Goal: Find specific page/section: Find specific page/section

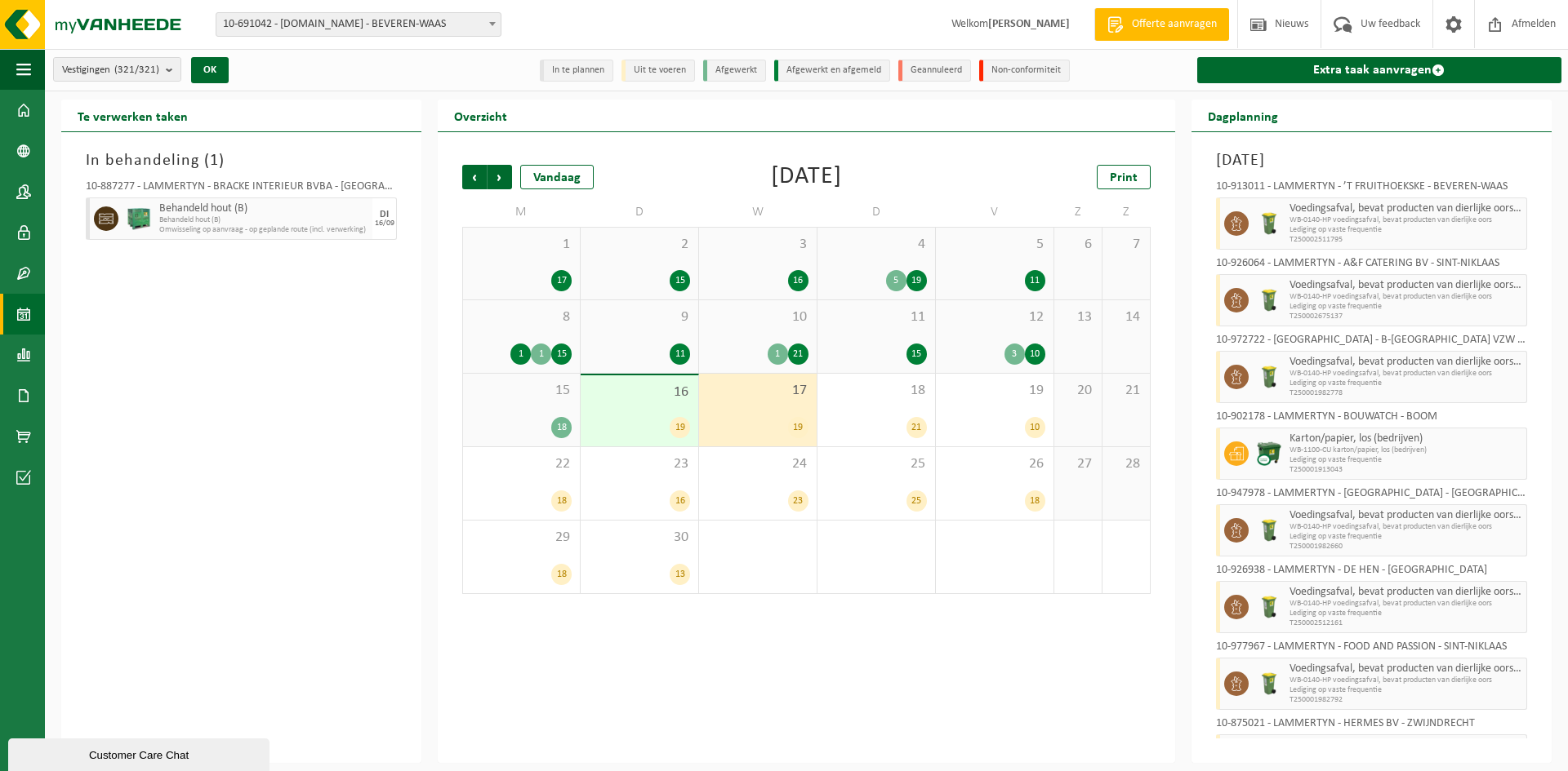
click at [276, 27] on span "10-691042 - [DOMAIN_NAME] - BEVEREN-WAAS" at bounding box center [359, 24] width 284 height 23
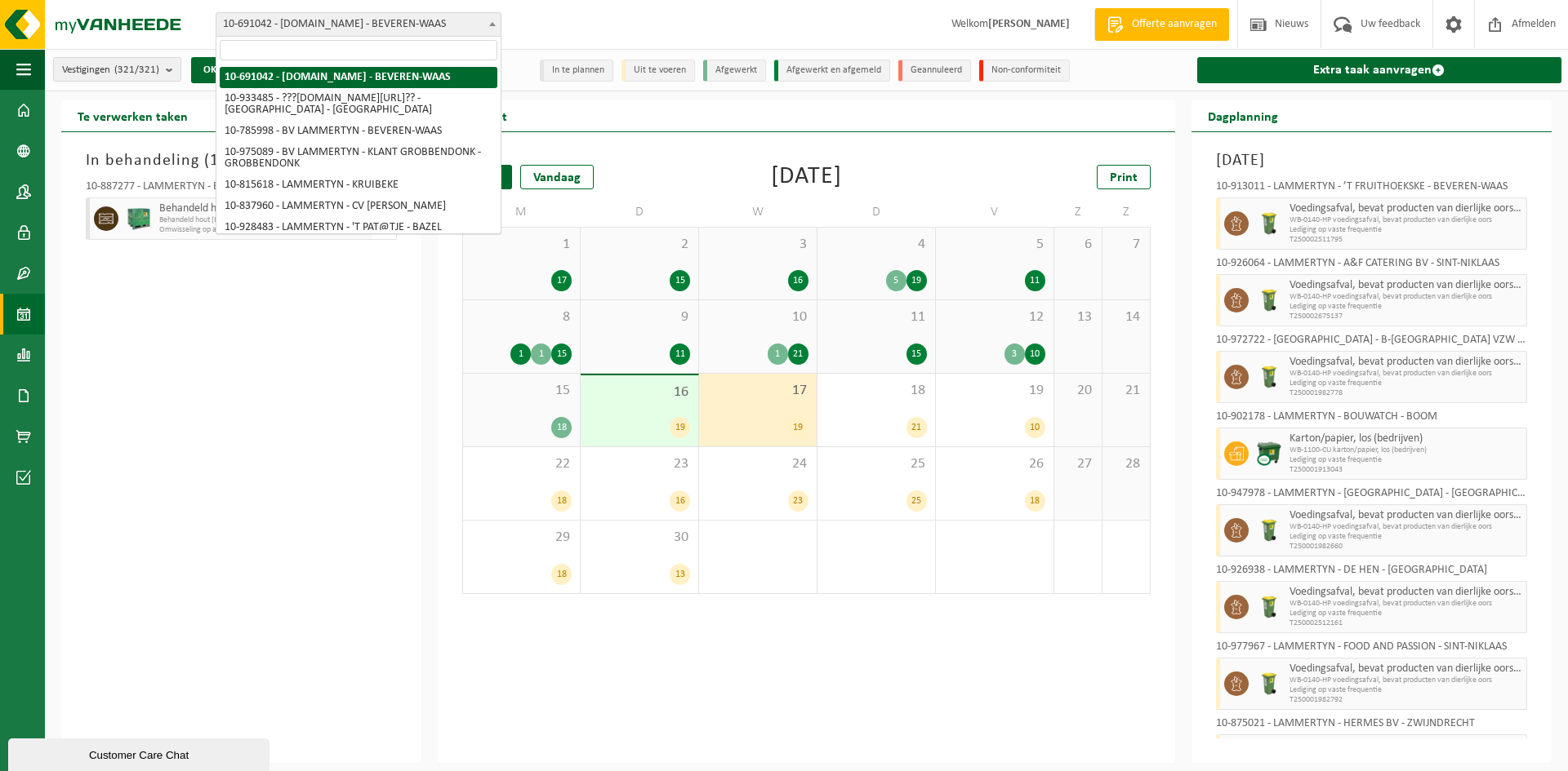
click at [276, 27] on span "10-691042 - [DOMAIN_NAME] - BEVEREN-WAAS" at bounding box center [359, 24] width 284 height 23
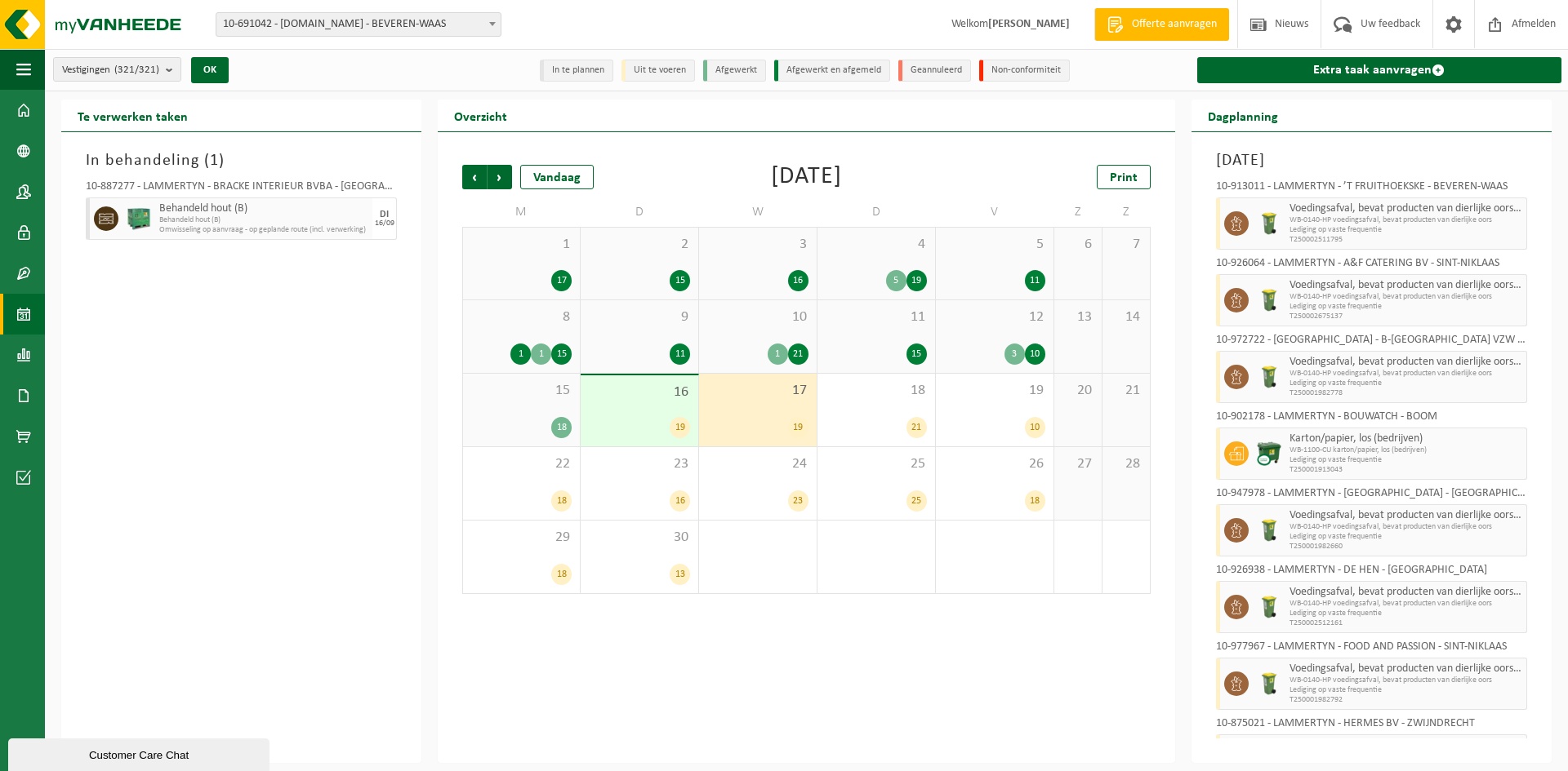
click at [276, 27] on span "10-691042 - [DOMAIN_NAME] - BEVEREN-WAAS" at bounding box center [359, 24] width 284 height 23
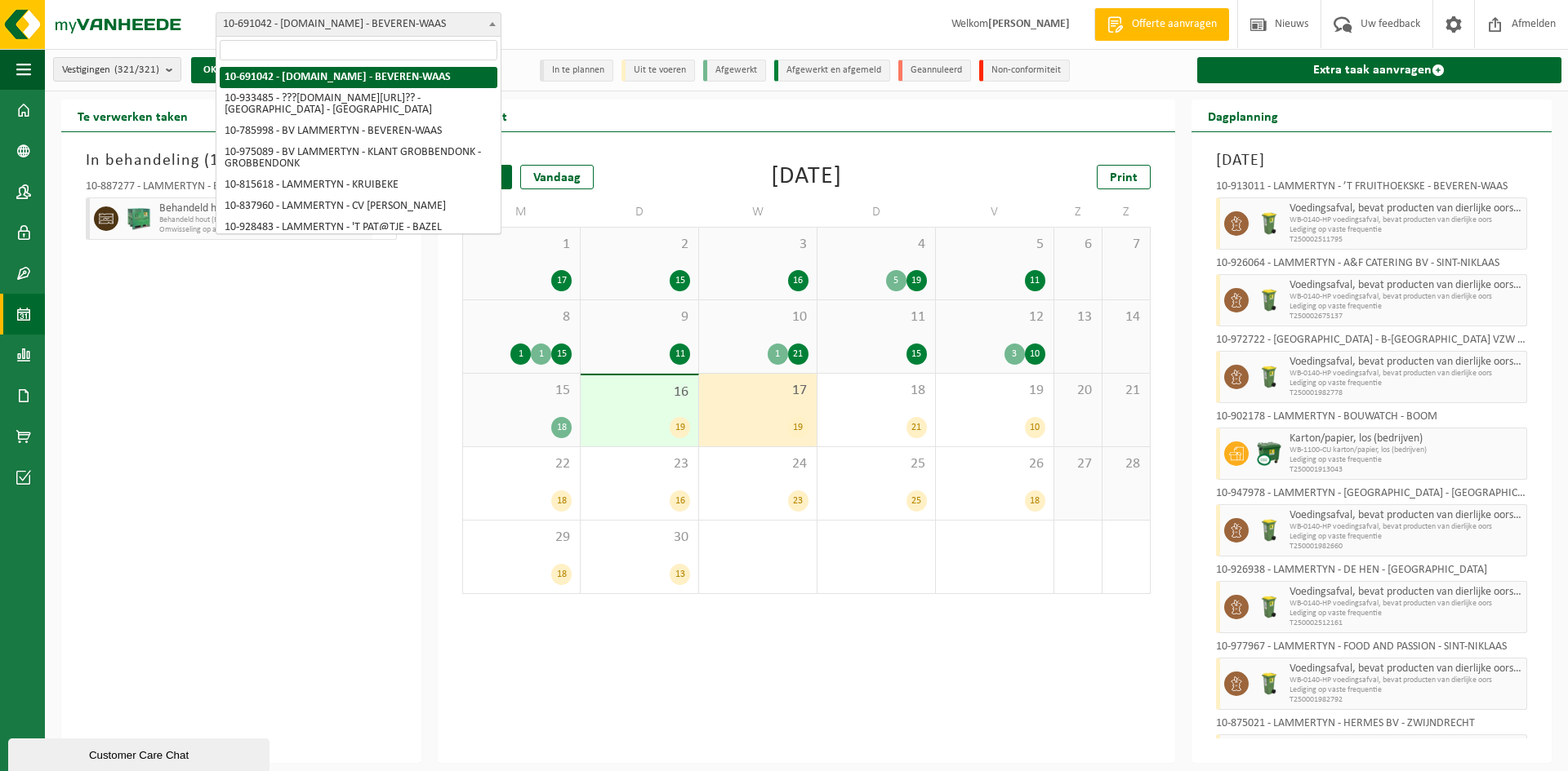
type input "Multipharma"
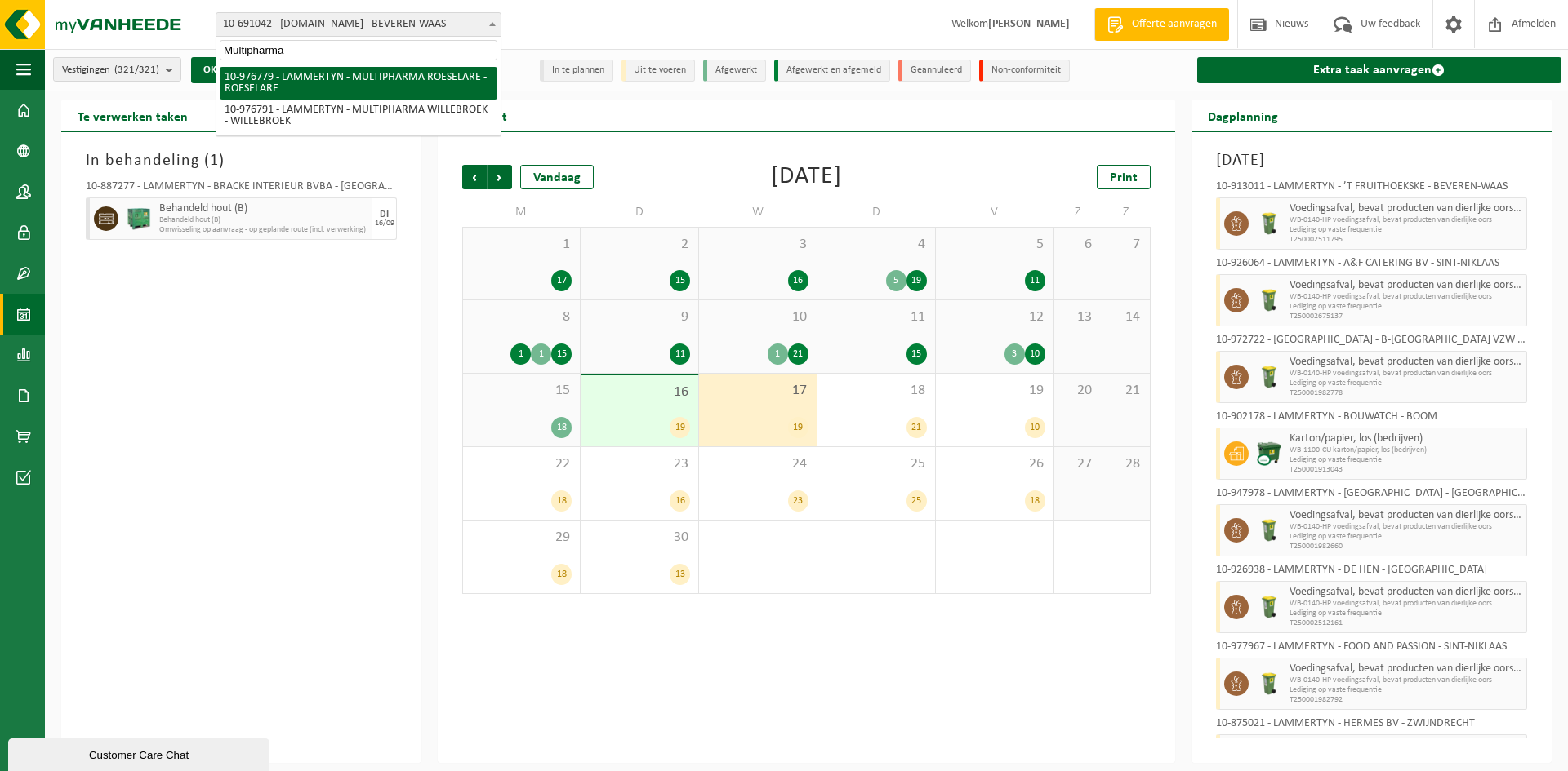
select select "159070"
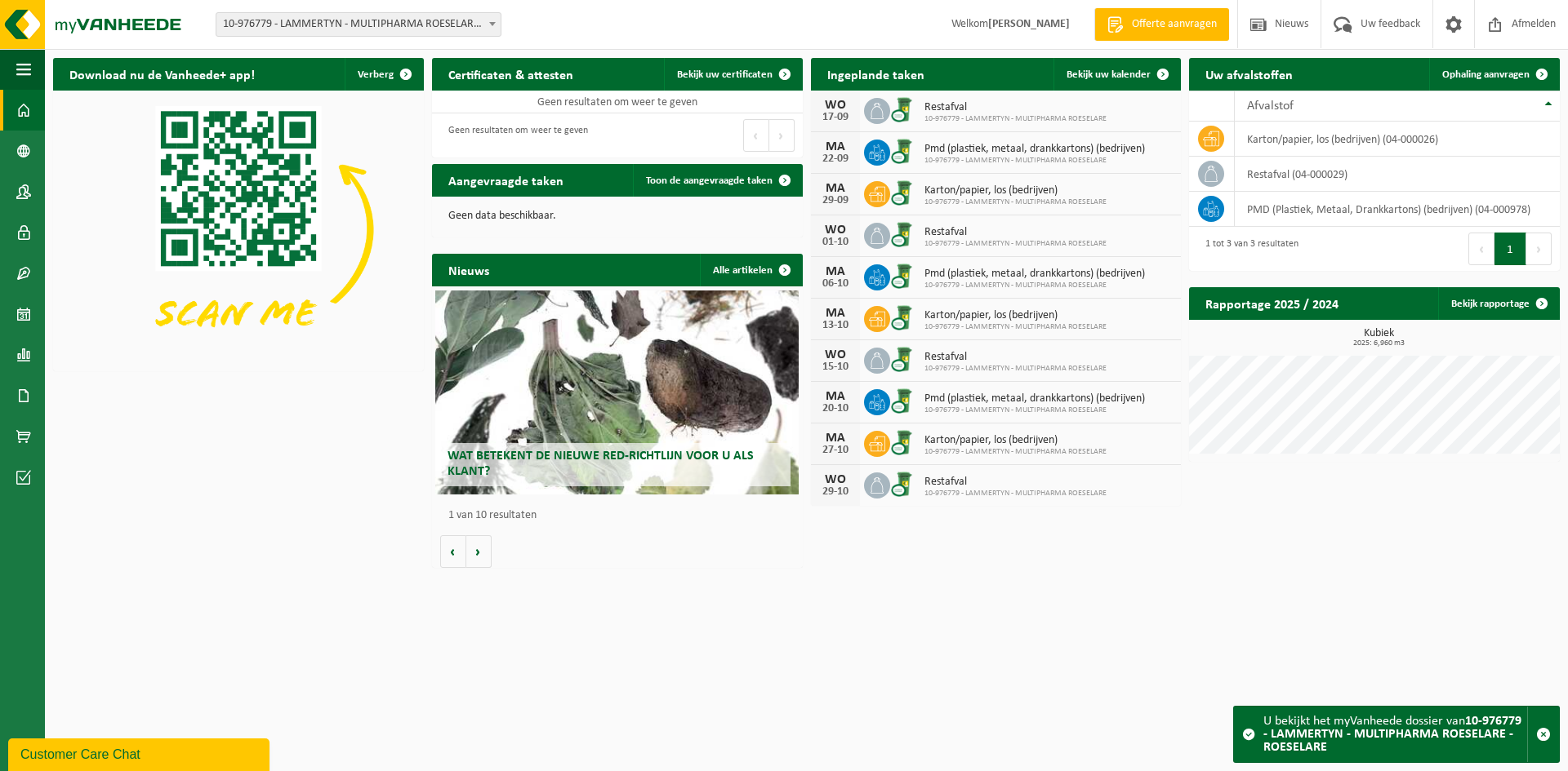
click at [426, 27] on span "10-976779 - LAMMERTYN - MULTIPHARMA ROESELARE - ROESELARE" at bounding box center [359, 24] width 284 height 23
click at [303, 55] on input "JP Electrics" at bounding box center [358, 50] width 277 height 21
click at [303, 54] on input "JP Electrics" at bounding box center [358, 50] width 277 height 21
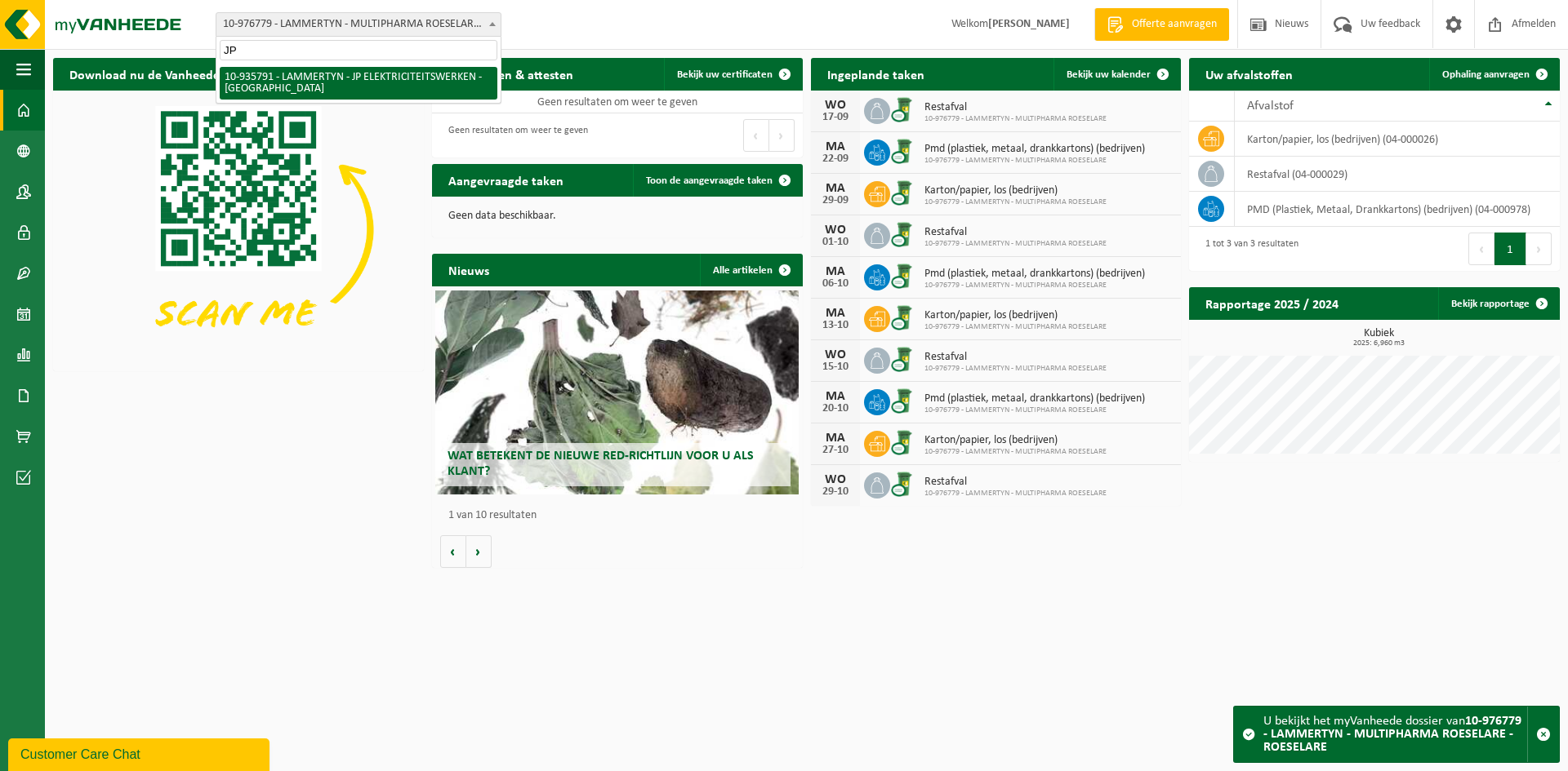
type input "JP"
select select "136786"
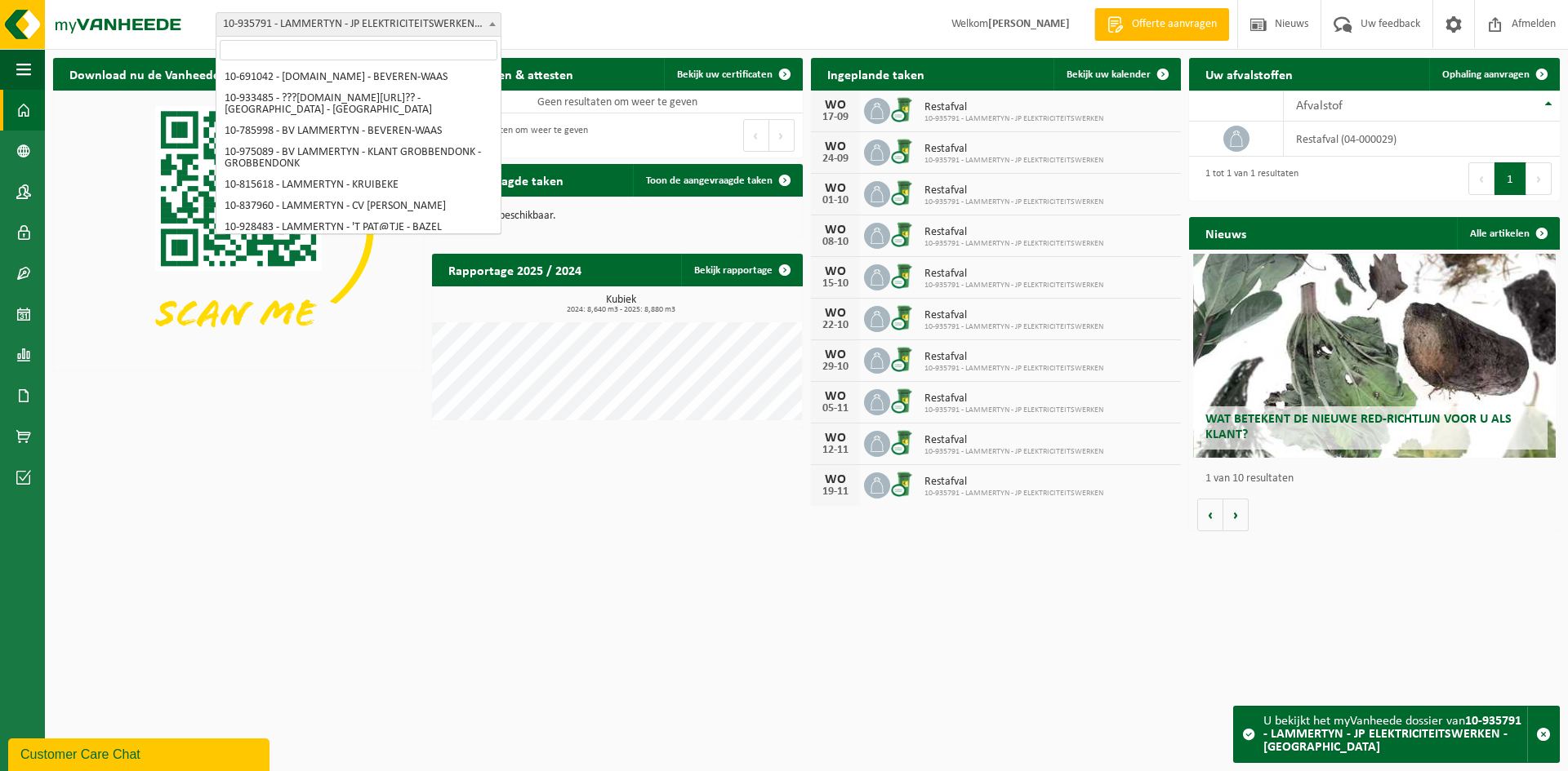
click at [444, 17] on span "10-935791 - LAMMERTYN - JP ELEKTRICITEITSWERKEN - [GEOGRAPHIC_DATA]" at bounding box center [359, 24] width 284 height 23
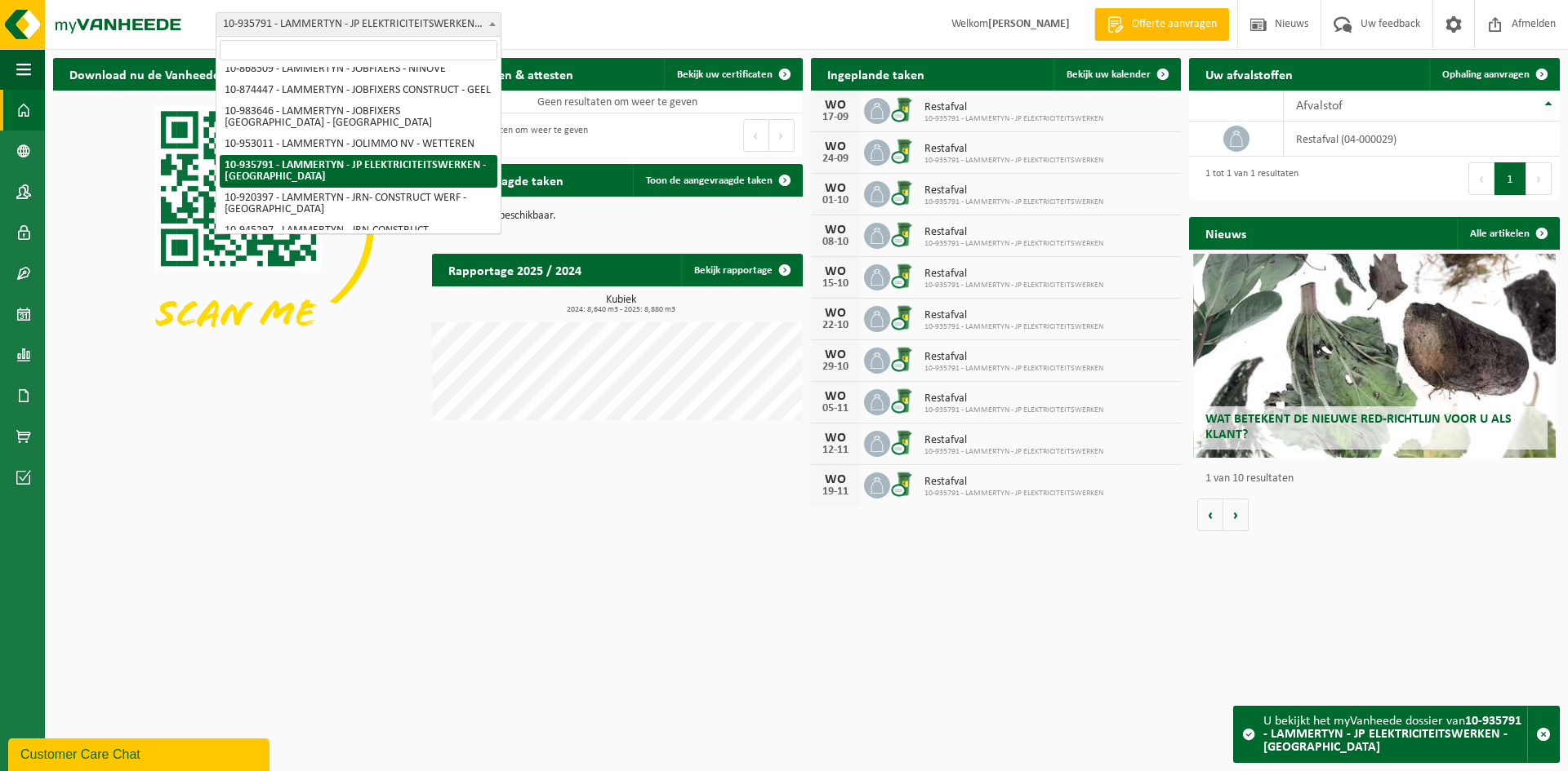
type input "B-asiel"
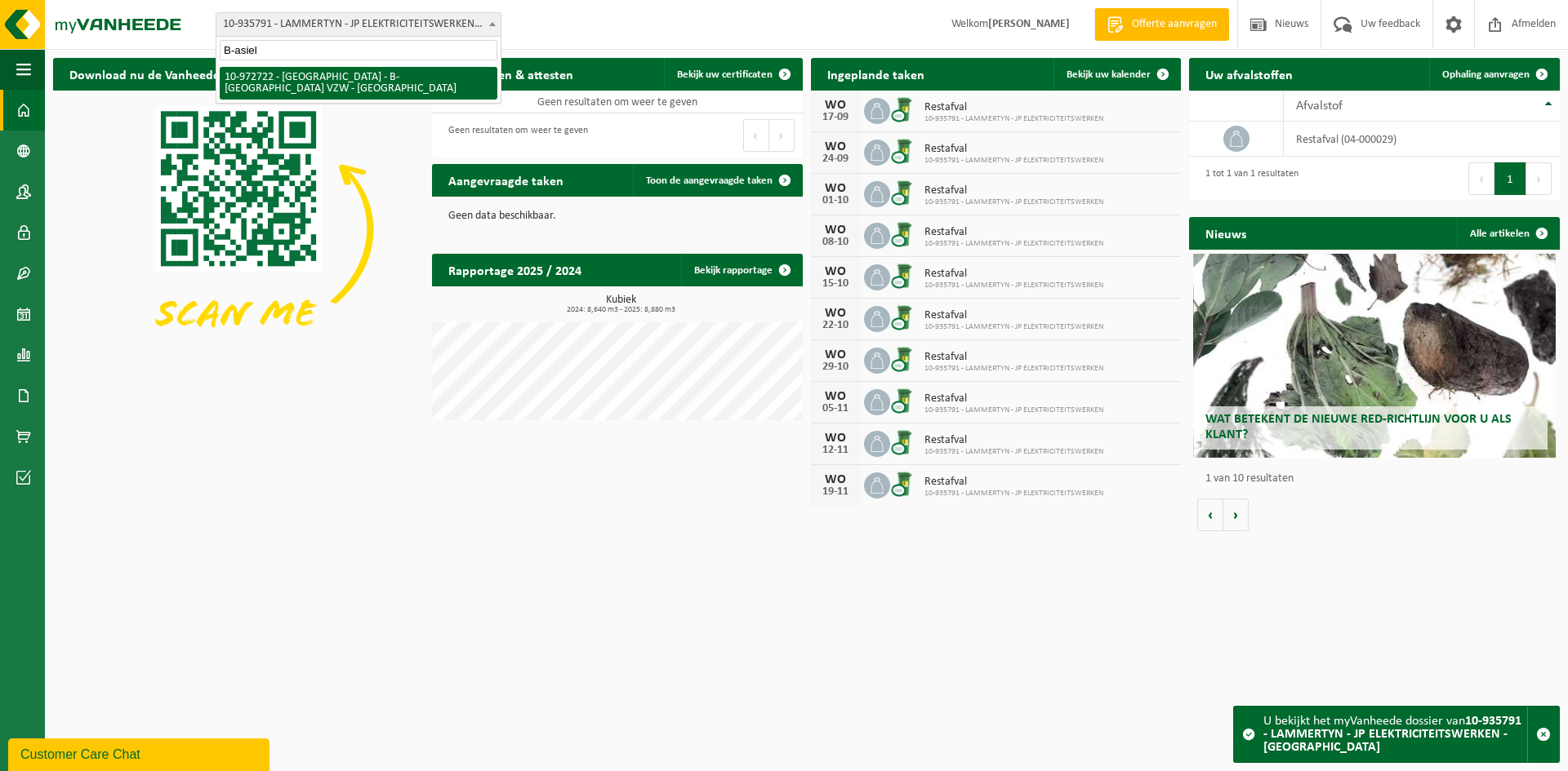
select select "156568"
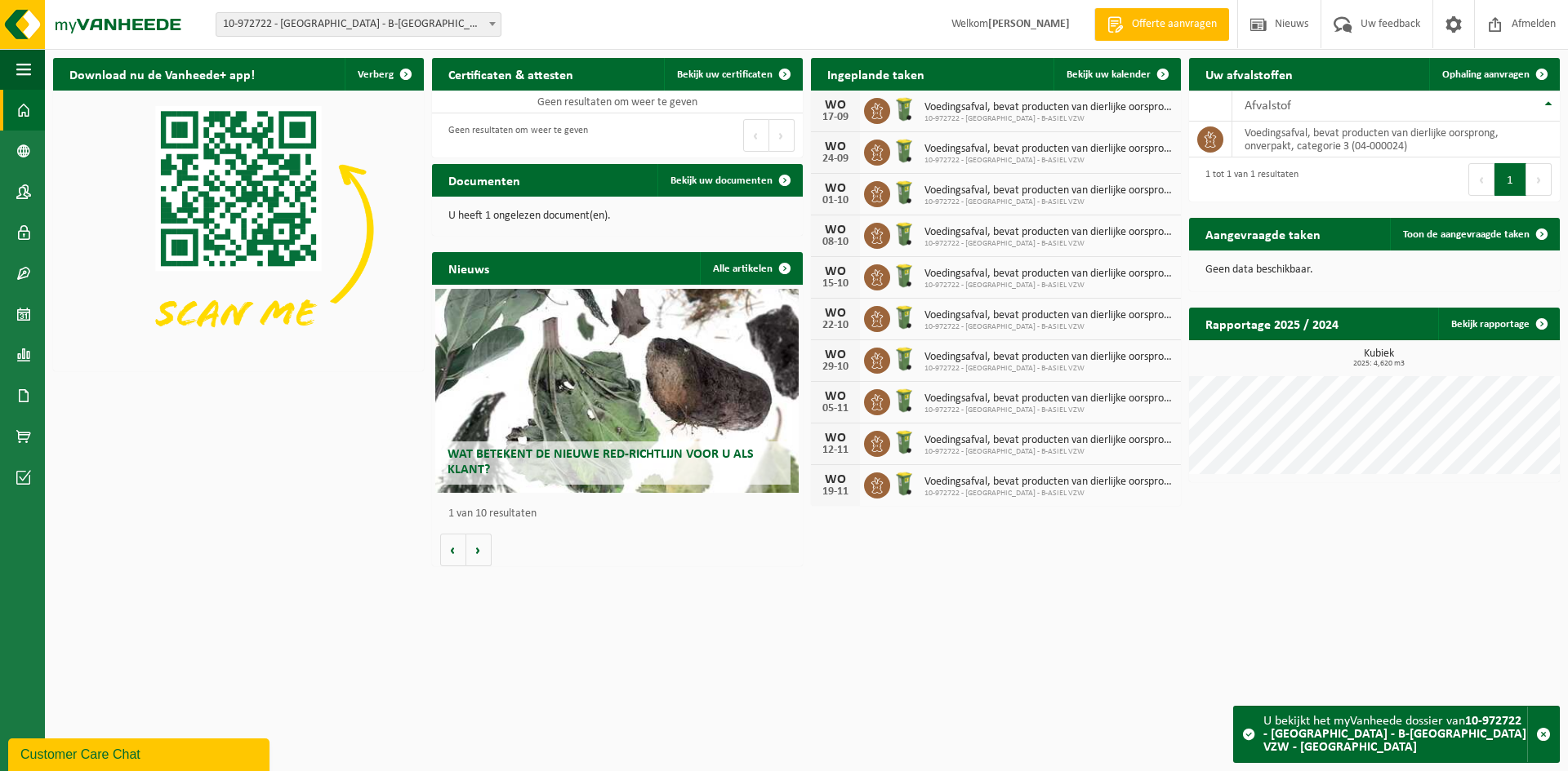
click at [465, 28] on span "10-972722 - [GEOGRAPHIC_DATA] - B-[GEOGRAPHIC_DATA] VZW - [GEOGRAPHIC_DATA]" at bounding box center [359, 24] width 284 height 23
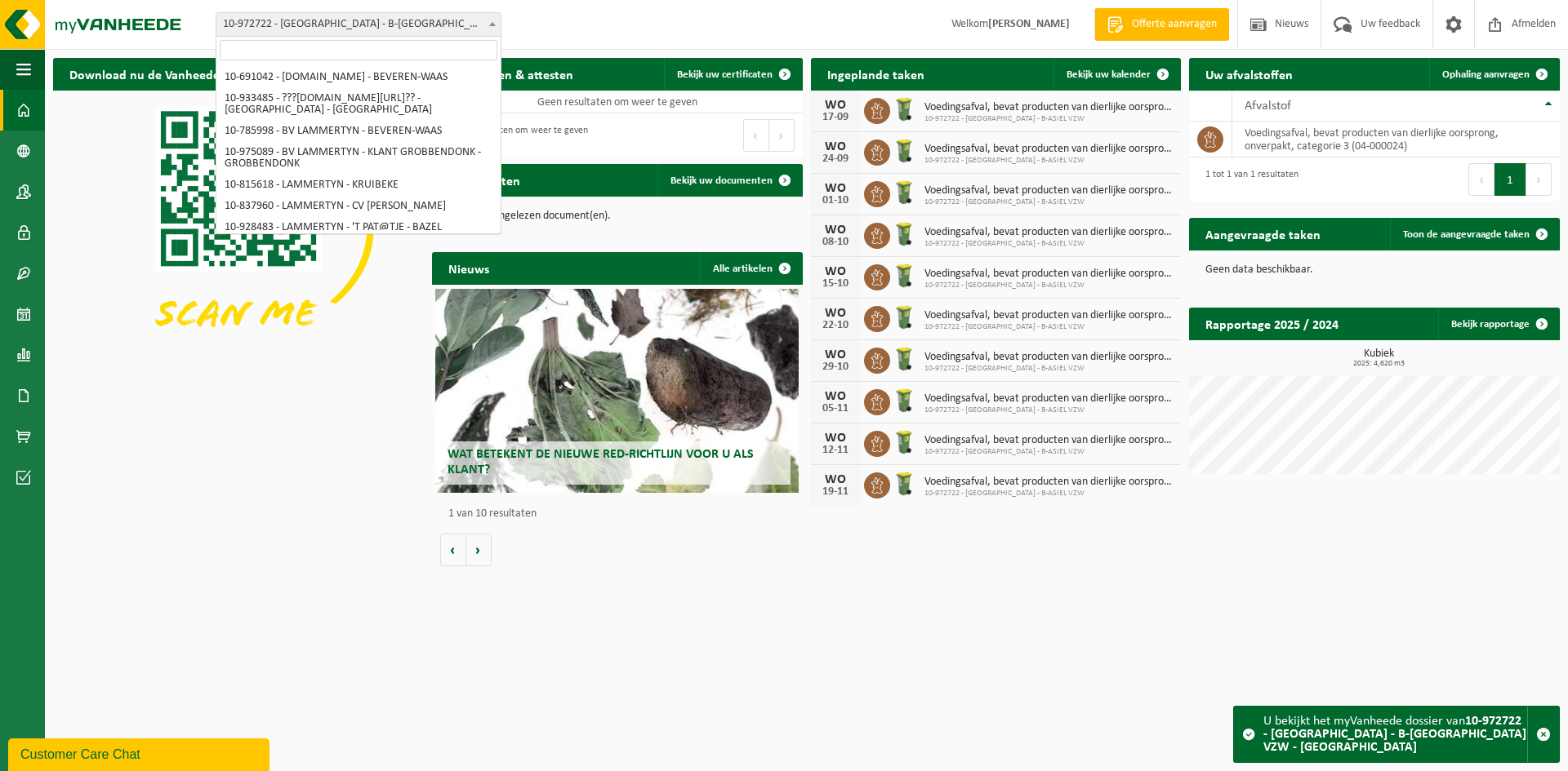
scroll to position [755, 0]
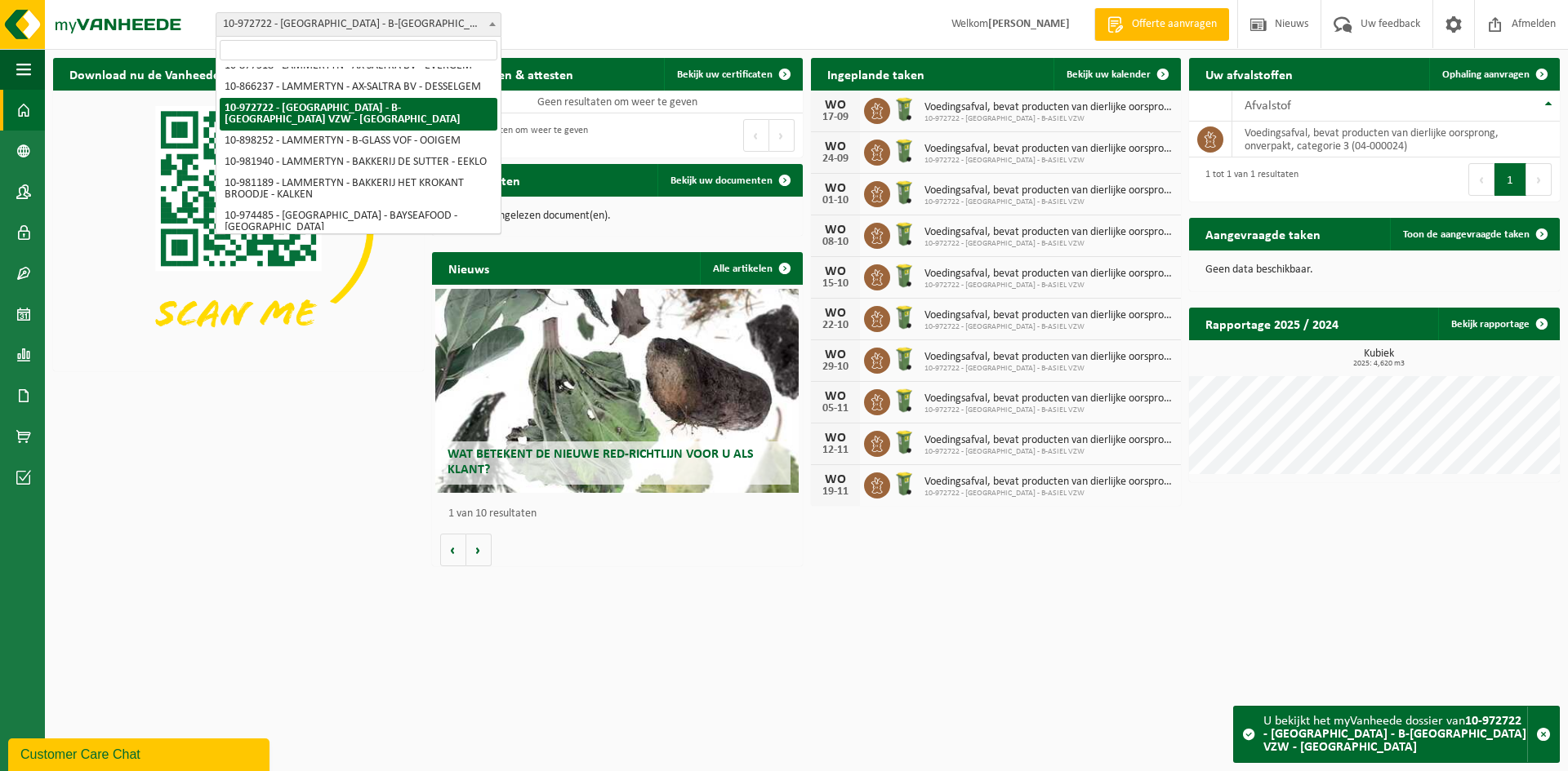
type input "Food and Passion"
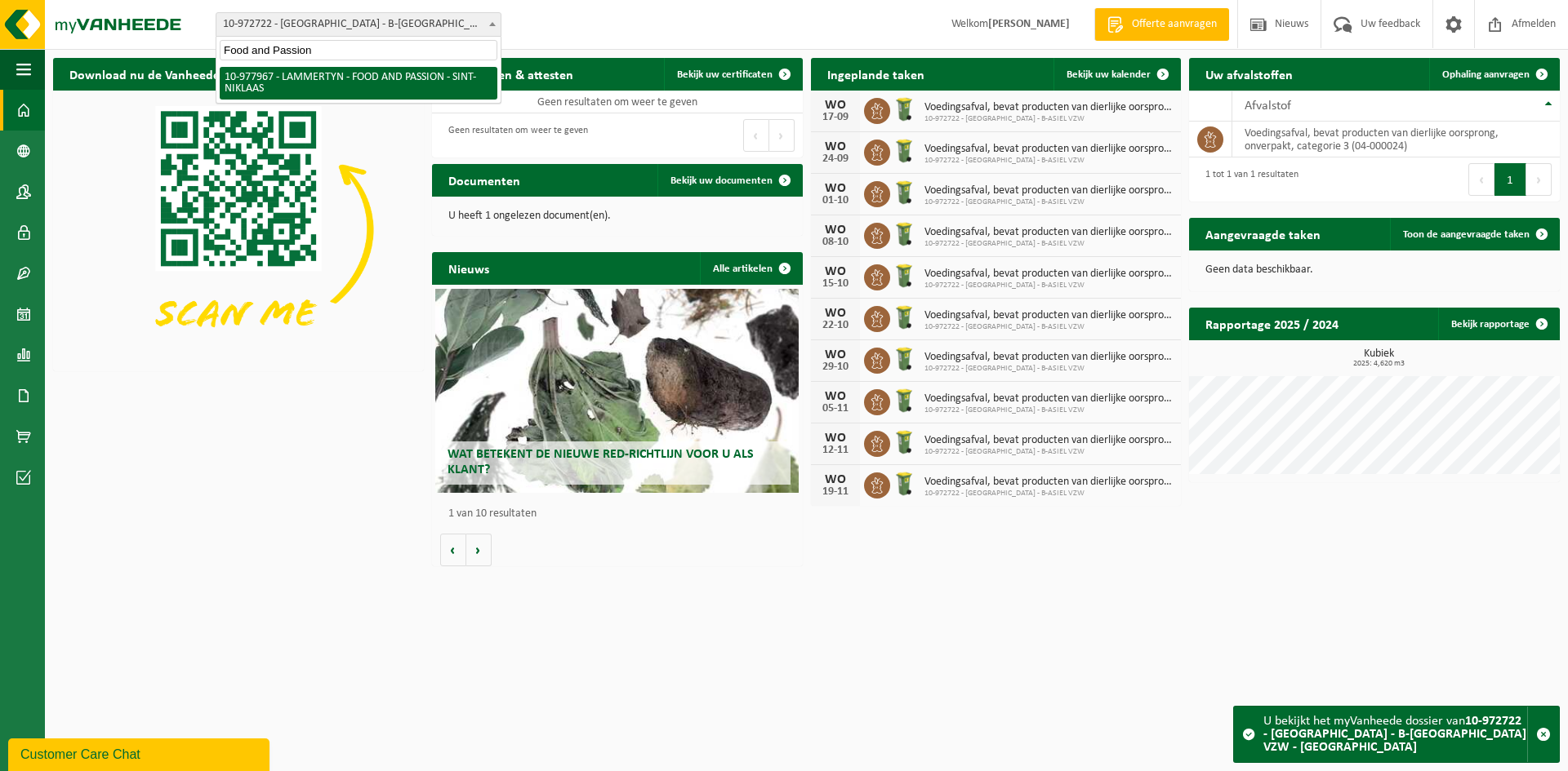
select select "159802"
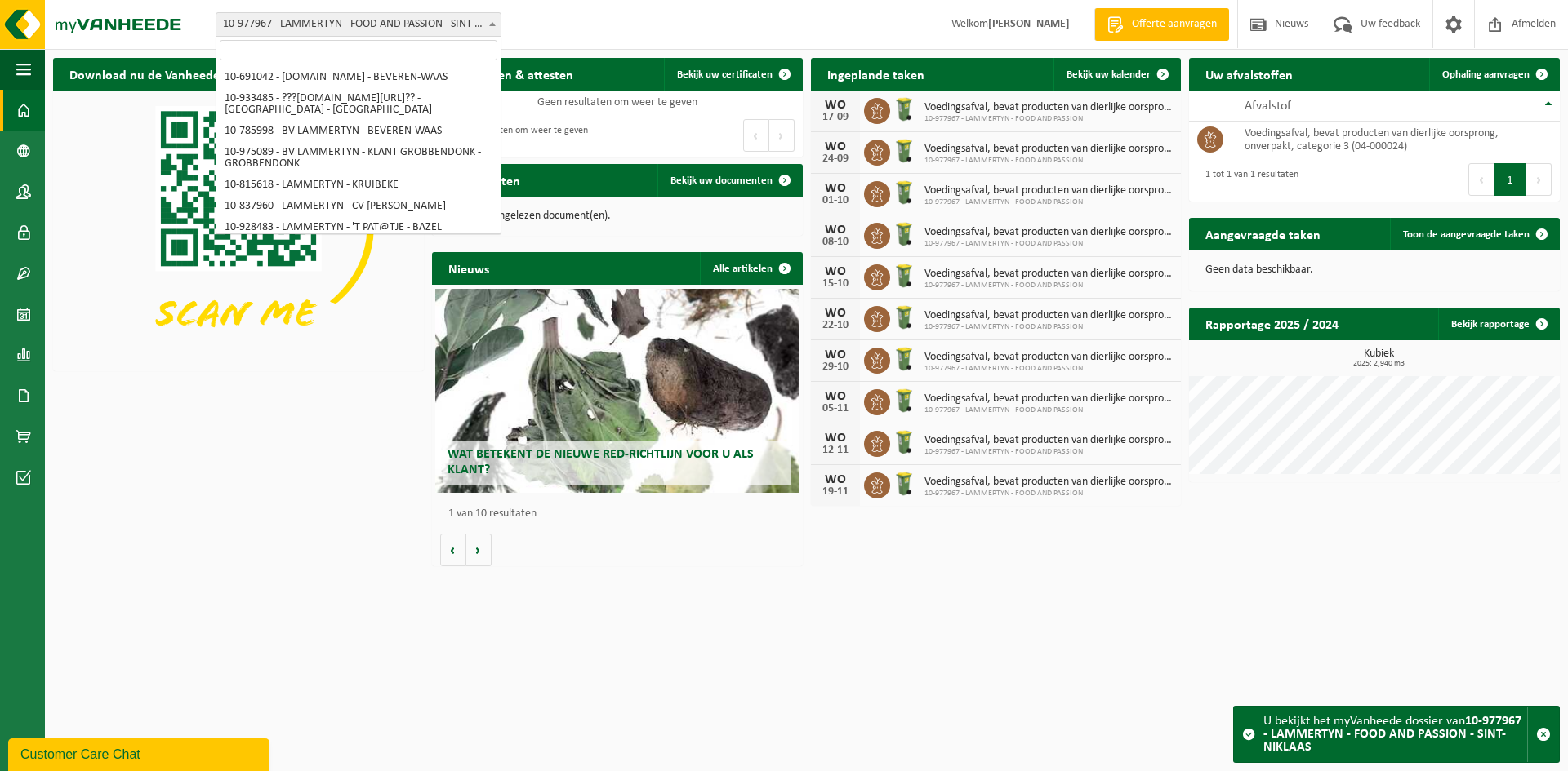
drag, startPoint x: 395, startPoint y: 15, endPoint x: 398, endPoint y: 34, distance: 19.2
click at [395, 23] on span "10-977967 - LAMMERTYN - FOOD AND PASSION - SINT-NIKLAAS" at bounding box center [359, 24] width 284 height 23
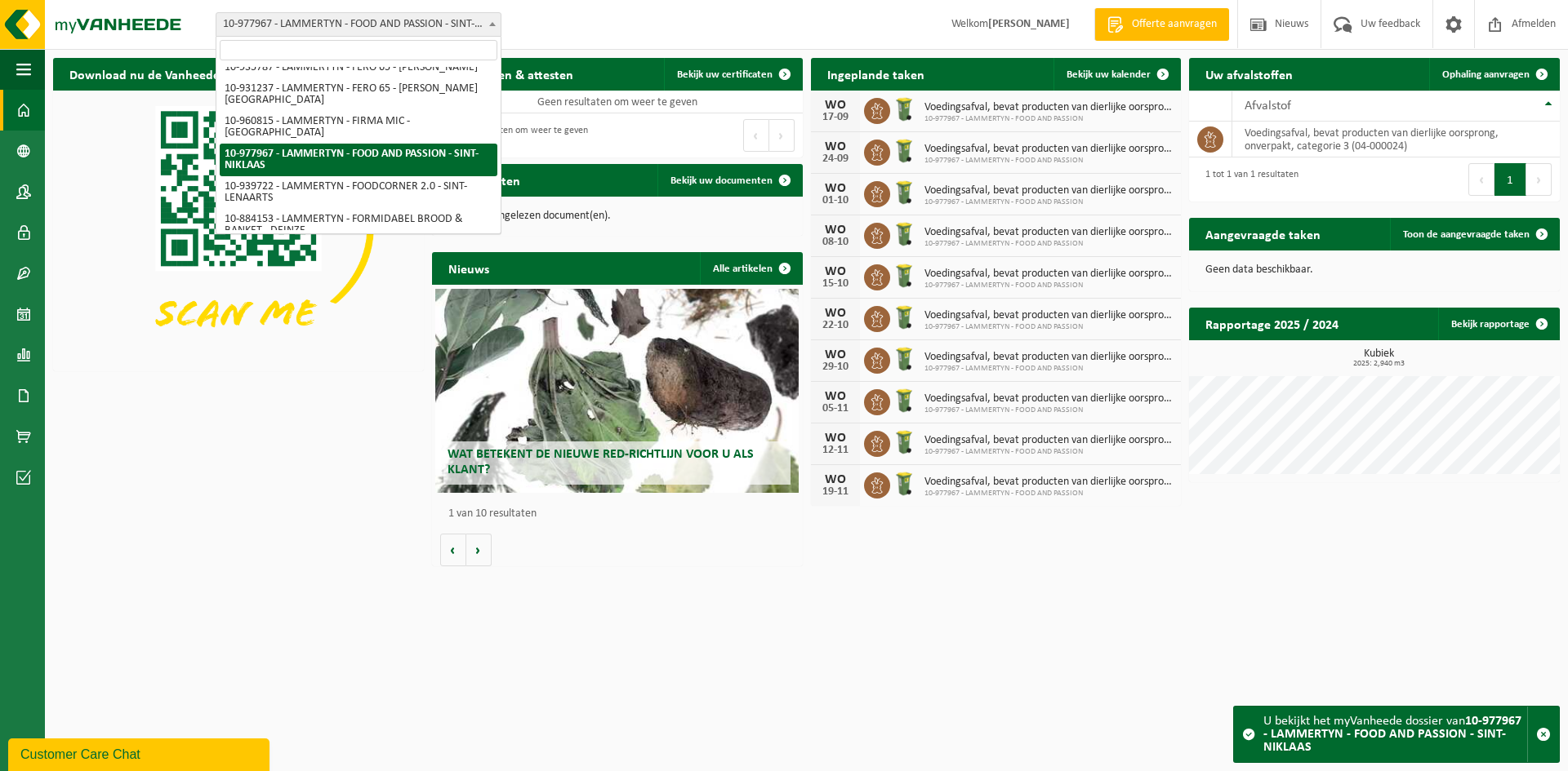
type input "Hof Ter Welle"
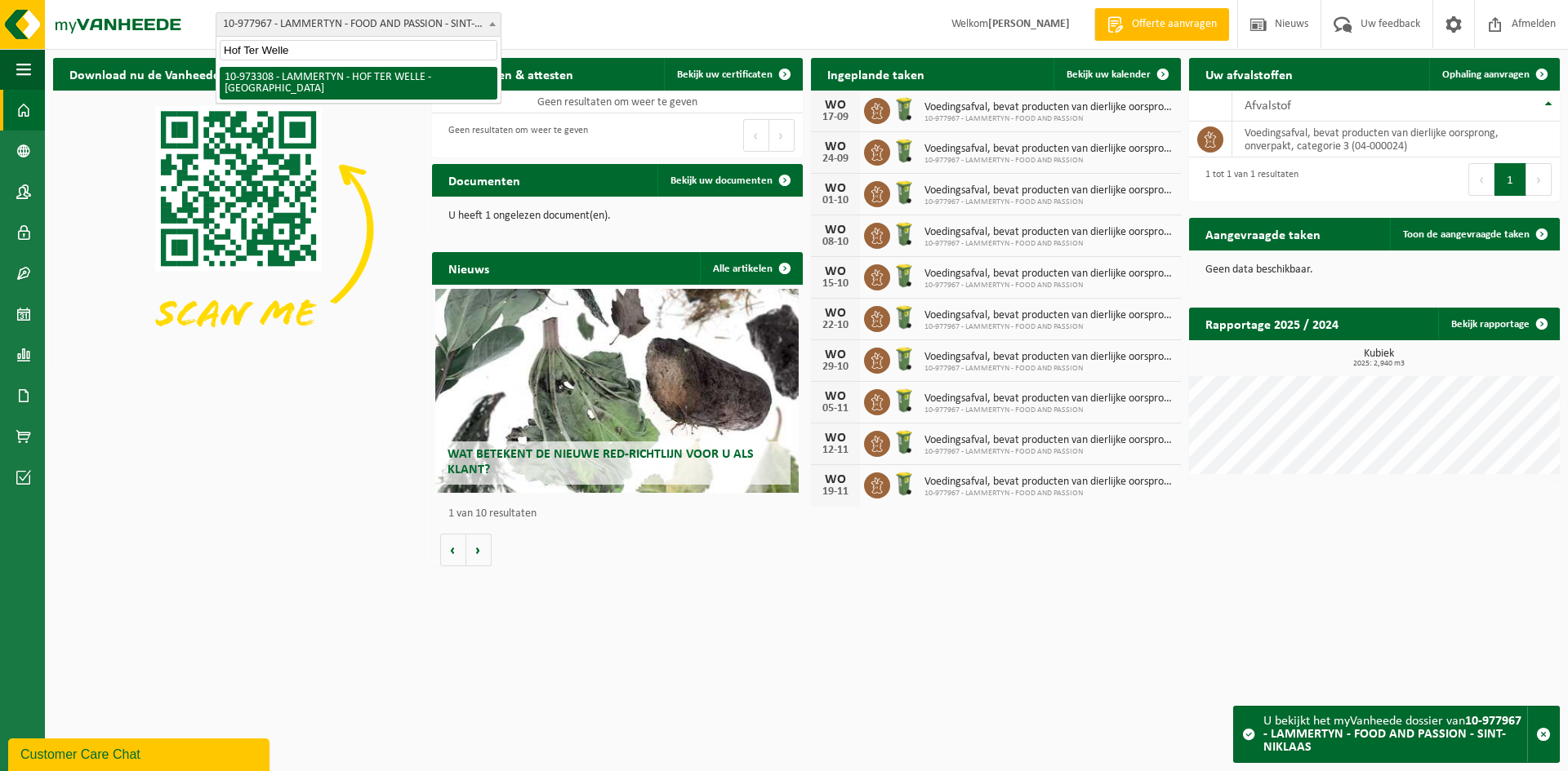
scroll to position [0, 0]
select select "156889"
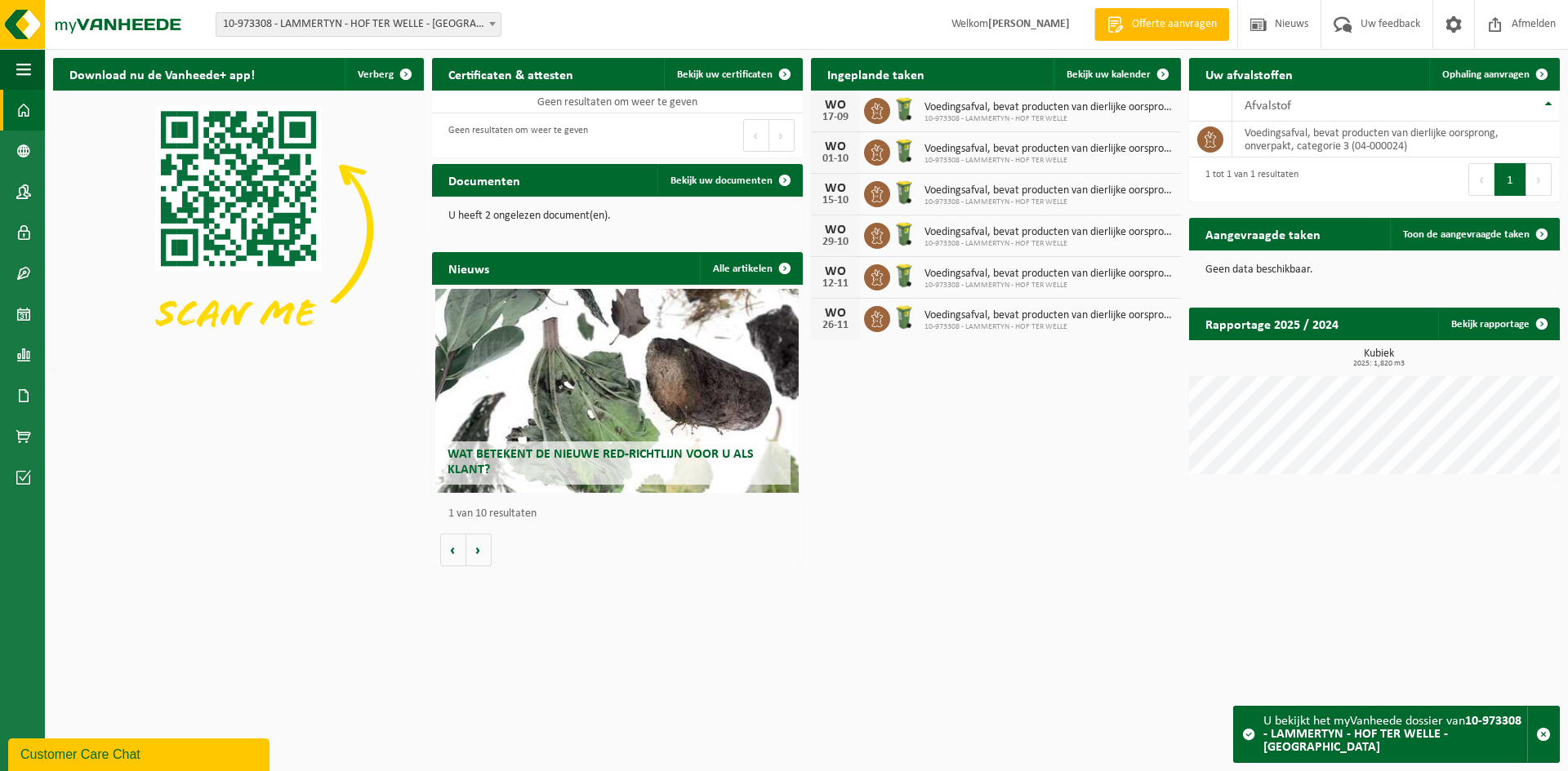
click at [432, 34] on span "10-973308 - LAMMERTYN - HOF TER WELLE - [GEOGRAPHIC_DATA]" at bounding box center [359, 24] width 284 height 23
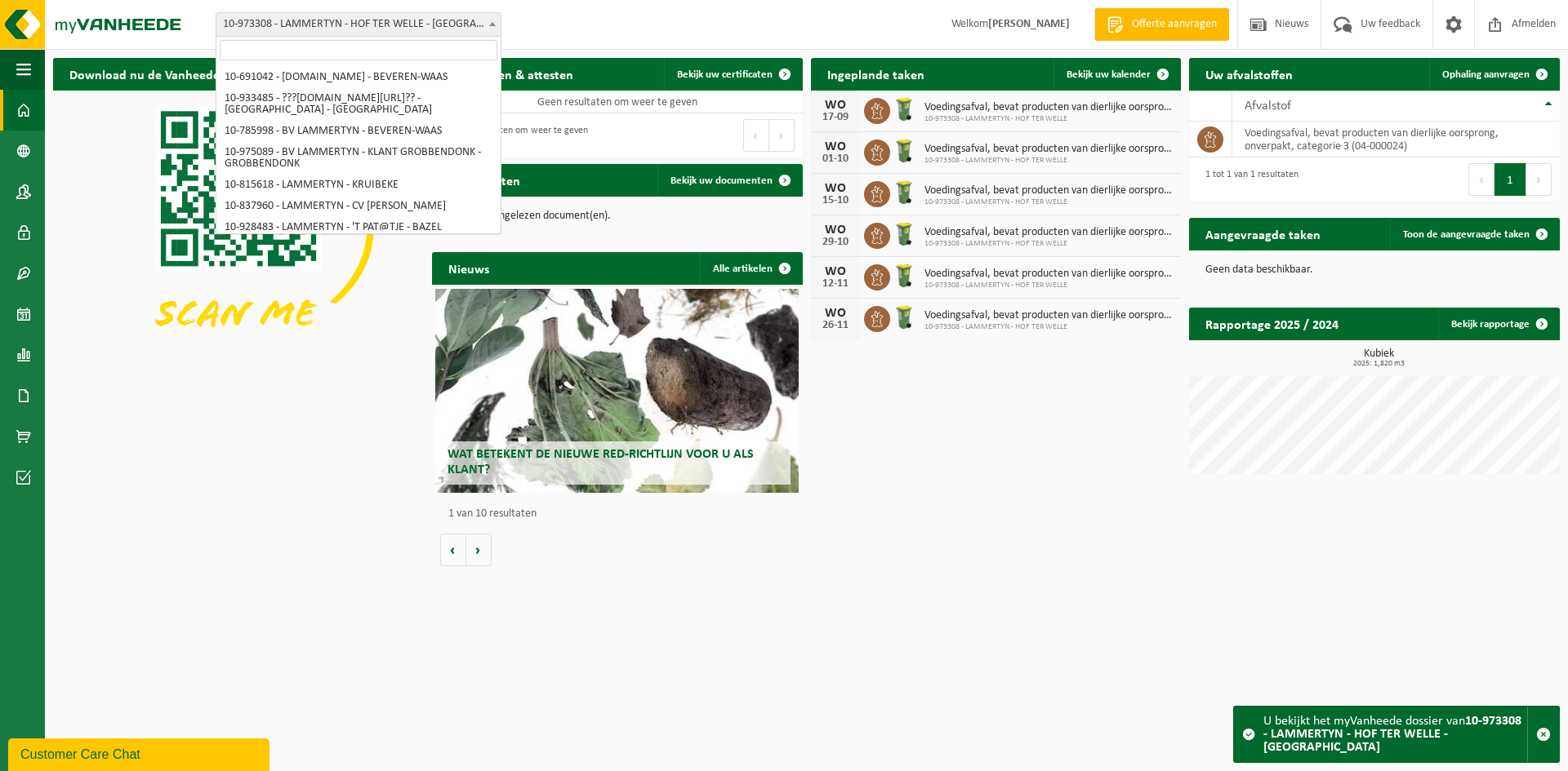
type input "Lumipaper"
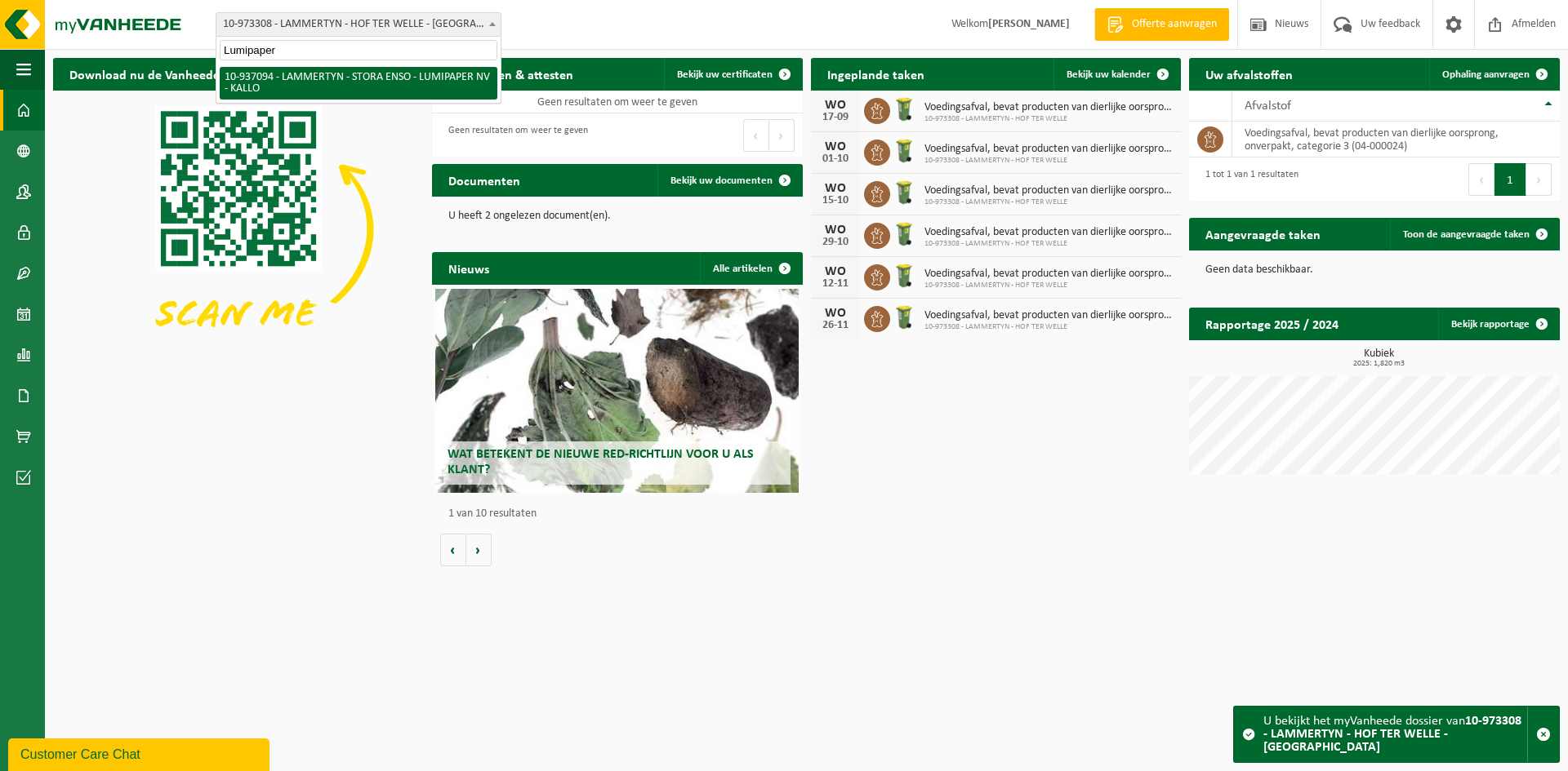
select select "137377"
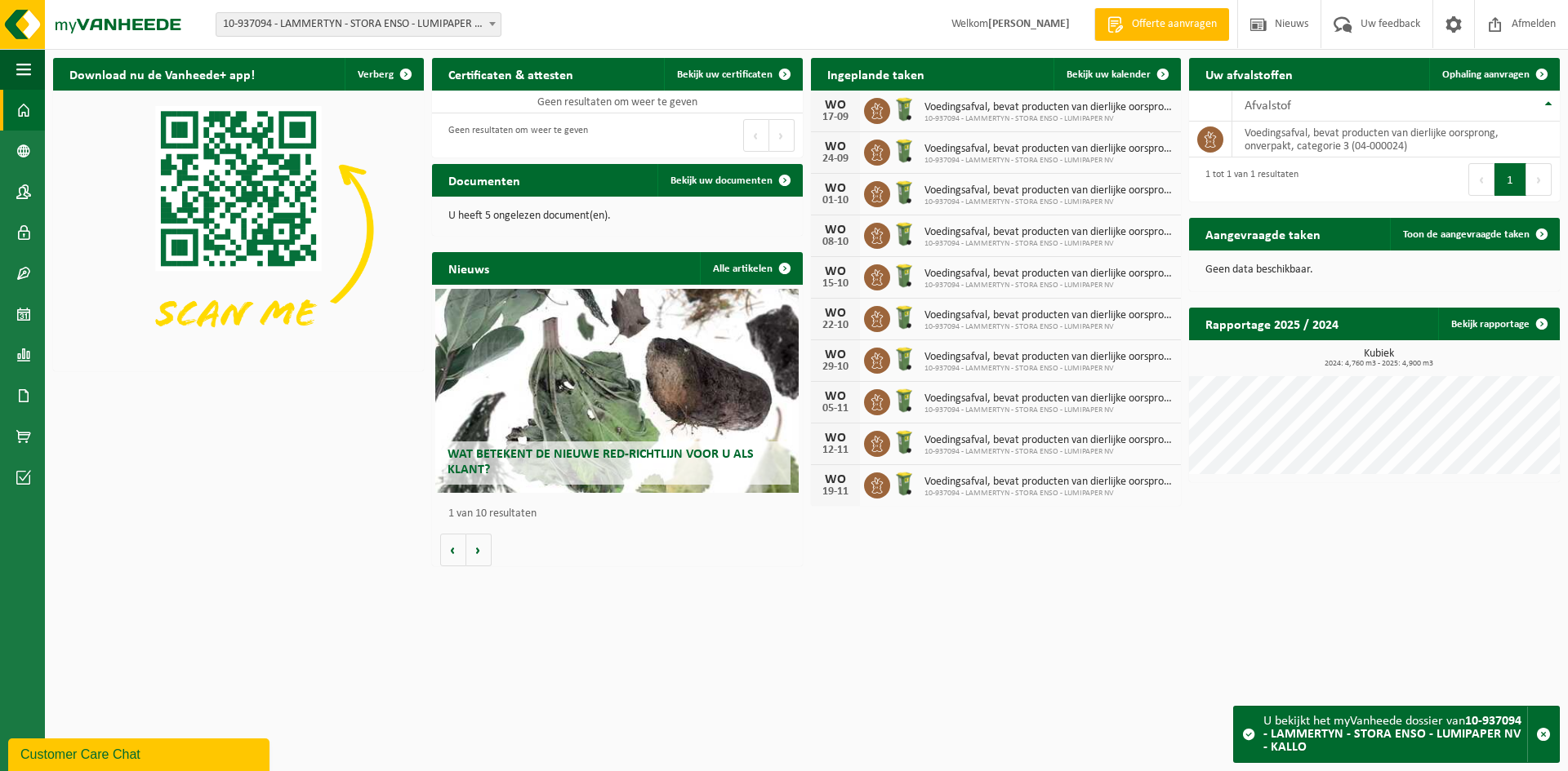
click at [304, 25] on span "10-937094 - LAMMERTYN - STORA ENSO - LUMIPAPER NV - KALLO" at bounding box center [359, 24] width 284 height 23
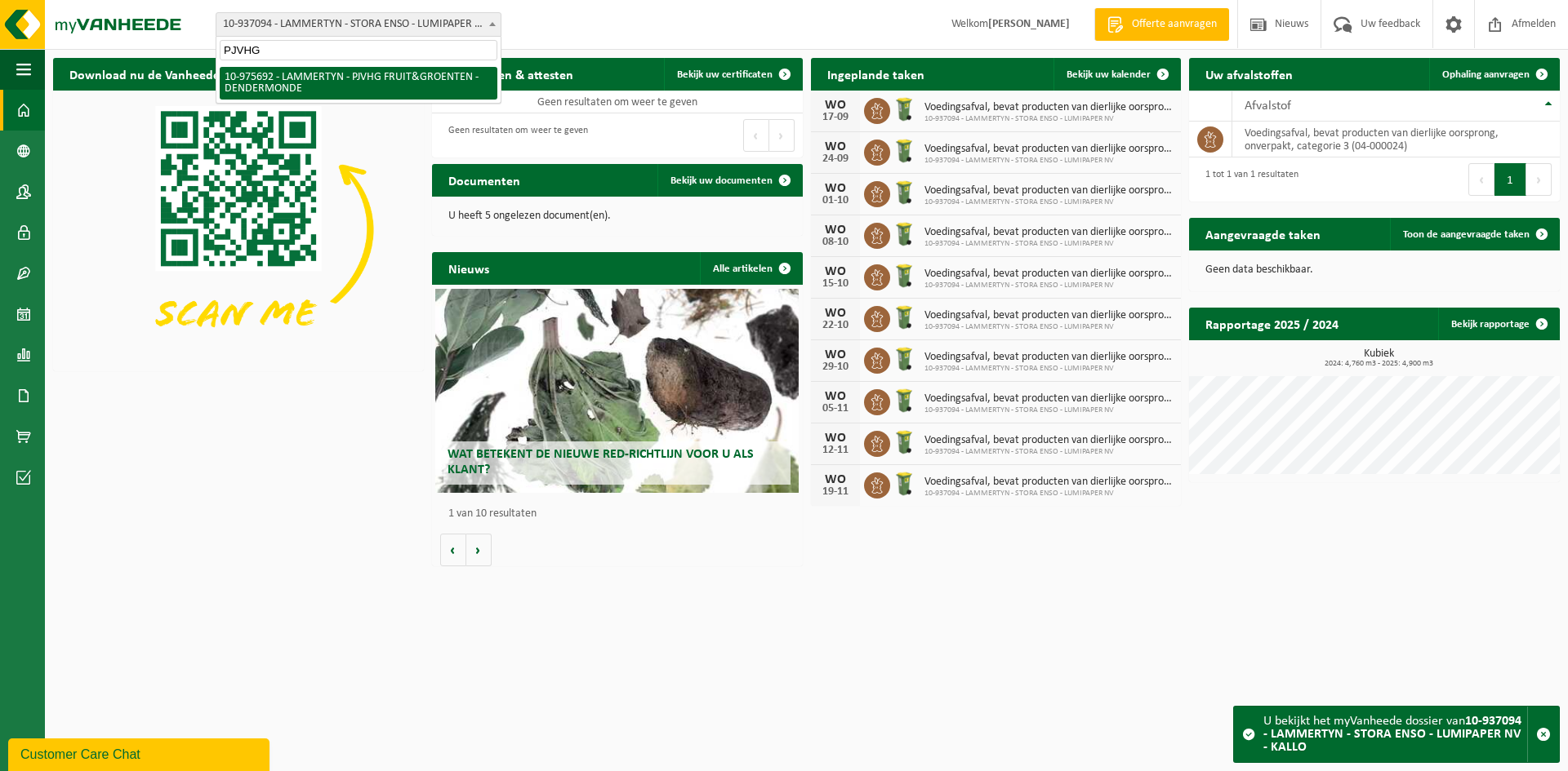
type input "PJVHG"
select select "158367"
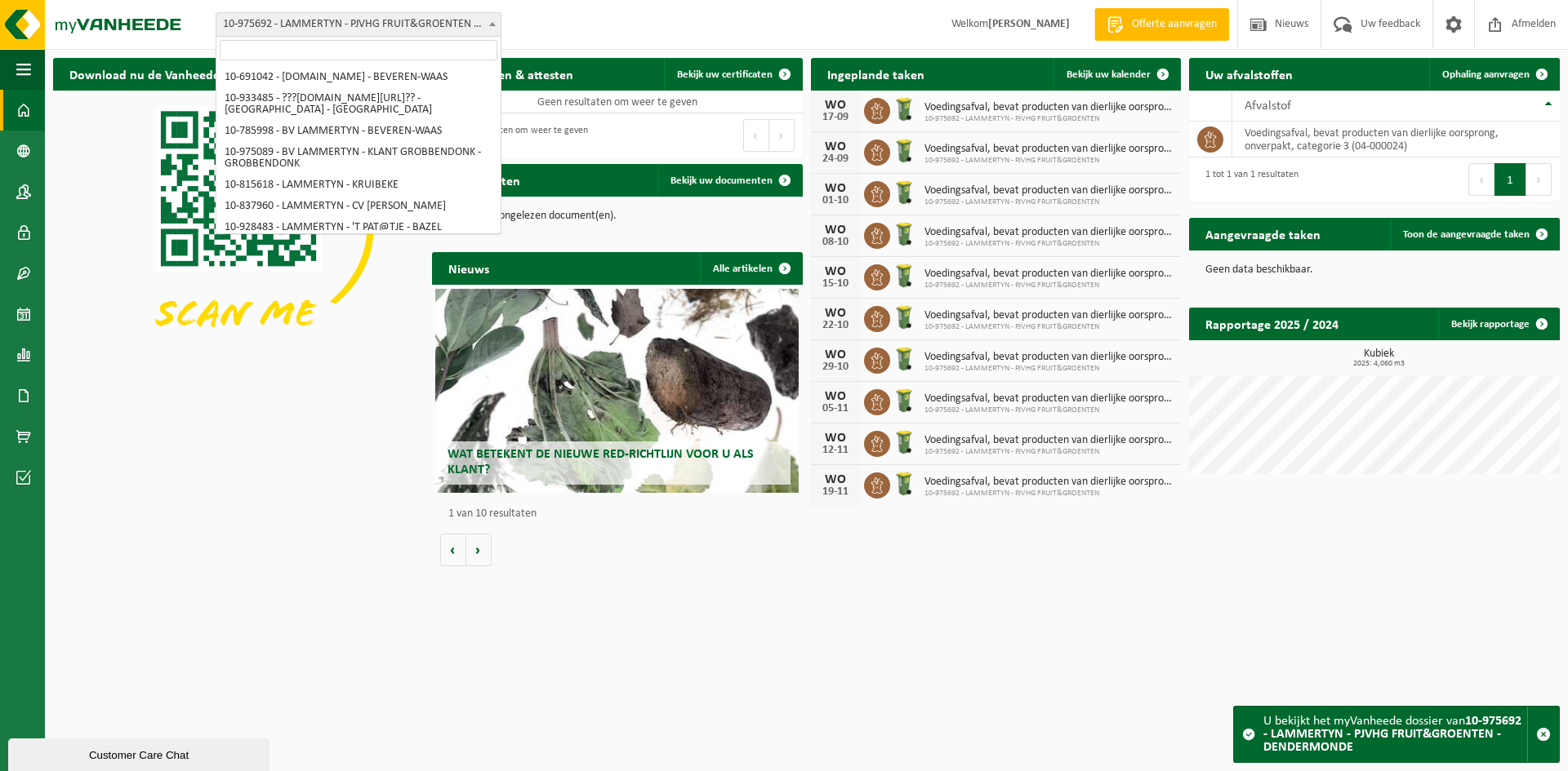
click at [224, 29] on span "10-975692 - LAMMERTYN - PJVHG FRUIT&GROENTEN - DENDERMONDE" at bounding box center [359, 24] width 284 height 23
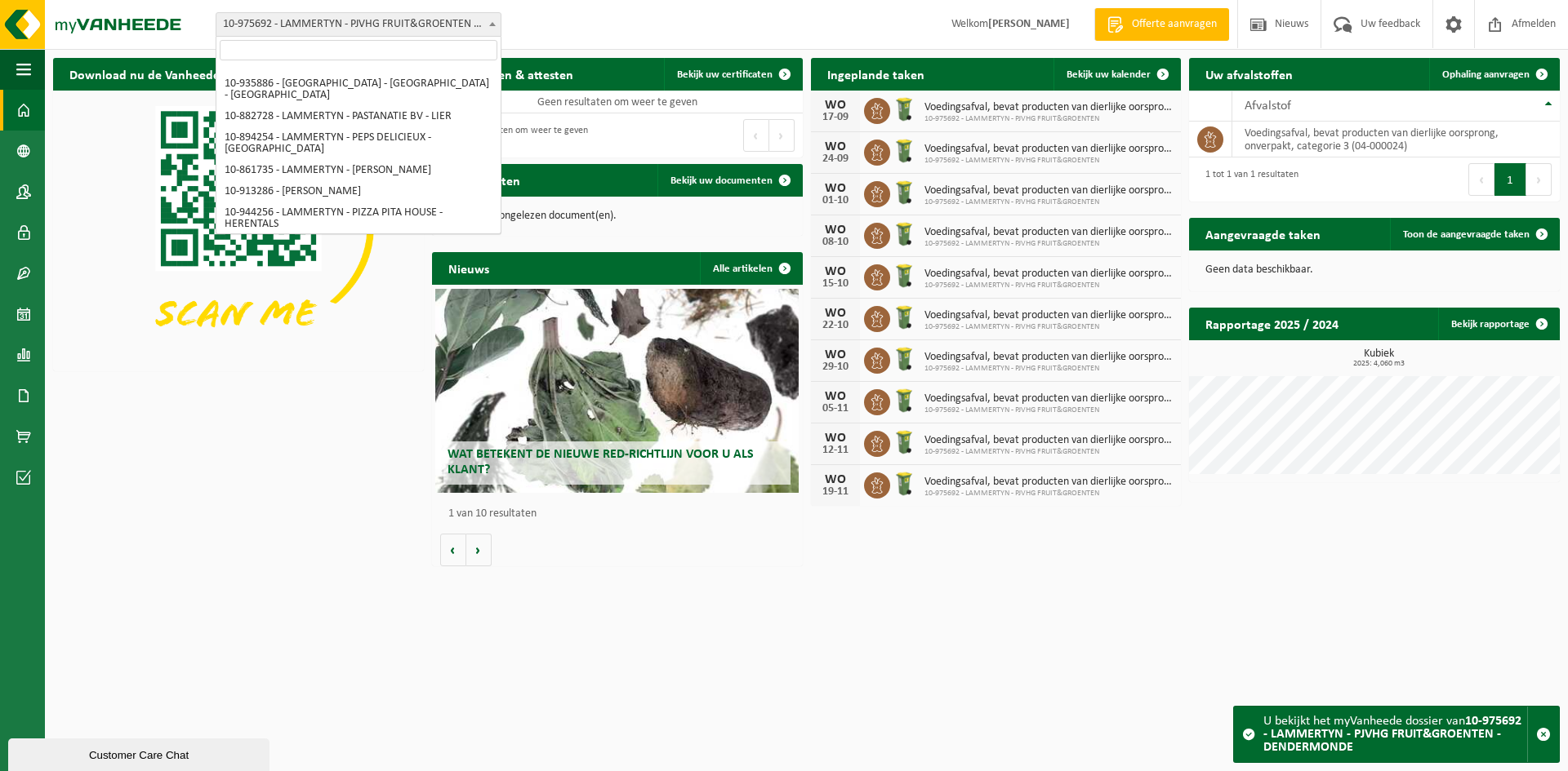
type input "Roelandt g"
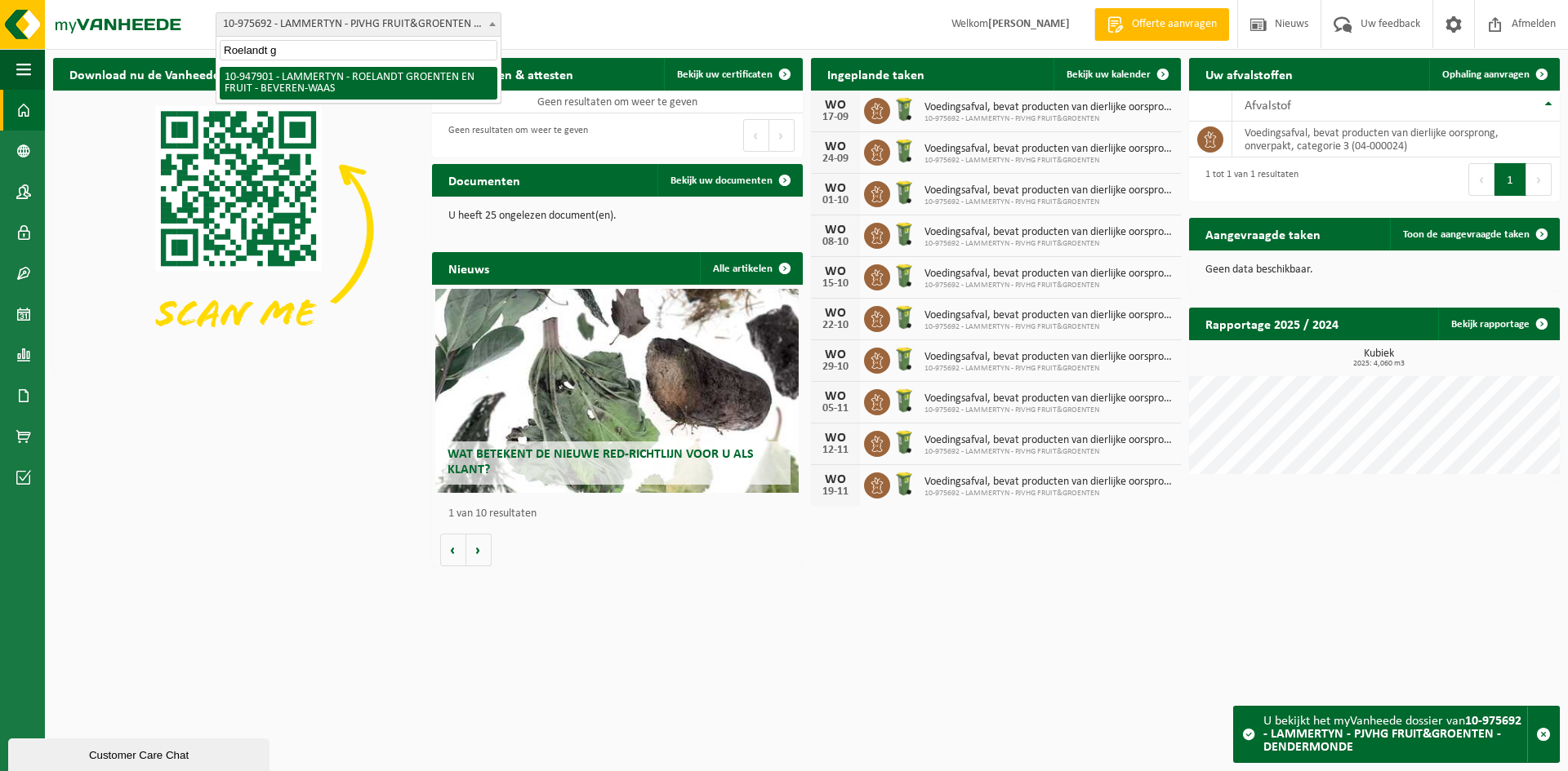
select select "142409"
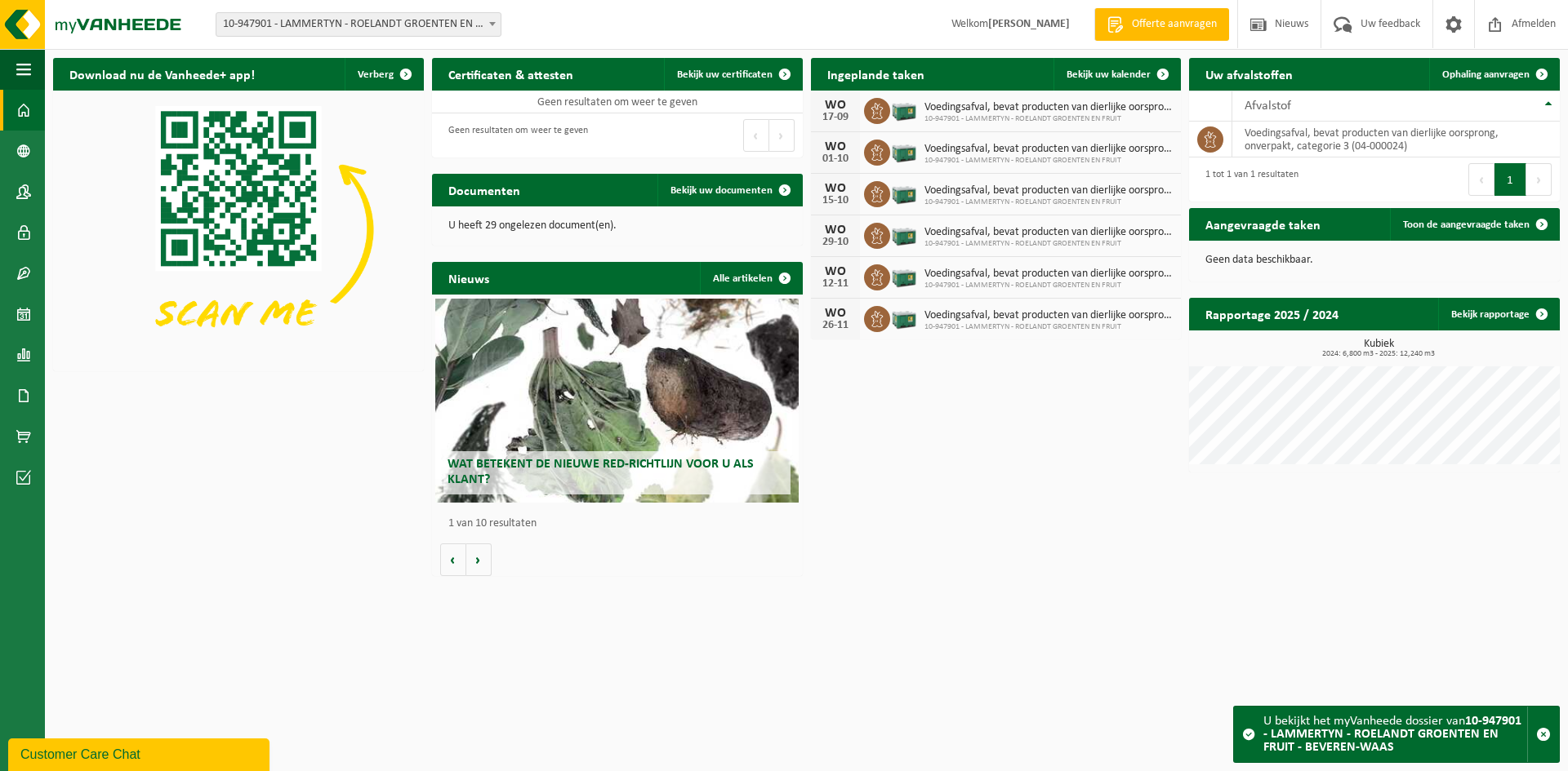
click at [357, 22] on span "10-947901 - LAMMERTYN - ROELANDT GROENTEN EN FRUIT - BEVEREN-WAAS" at bounding box center [359, 24] width 284 height 23
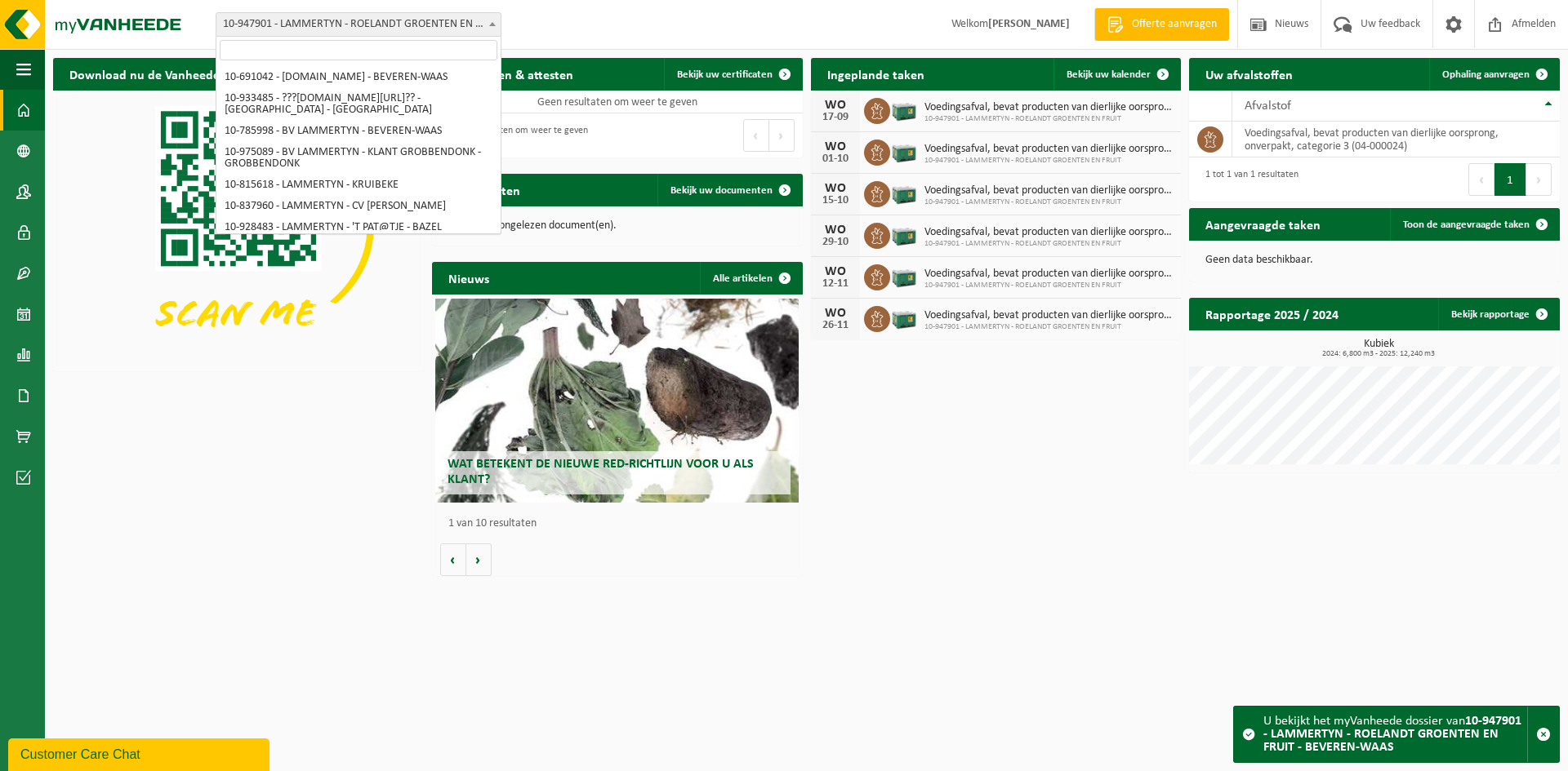
click at [357, 22] on span "10-947901 - LAMMERTYN - ROELANDT GROENTEN EN FRUIT - BEVEREN-WAAS" at bounding box center [359, 24] width 284 height 23
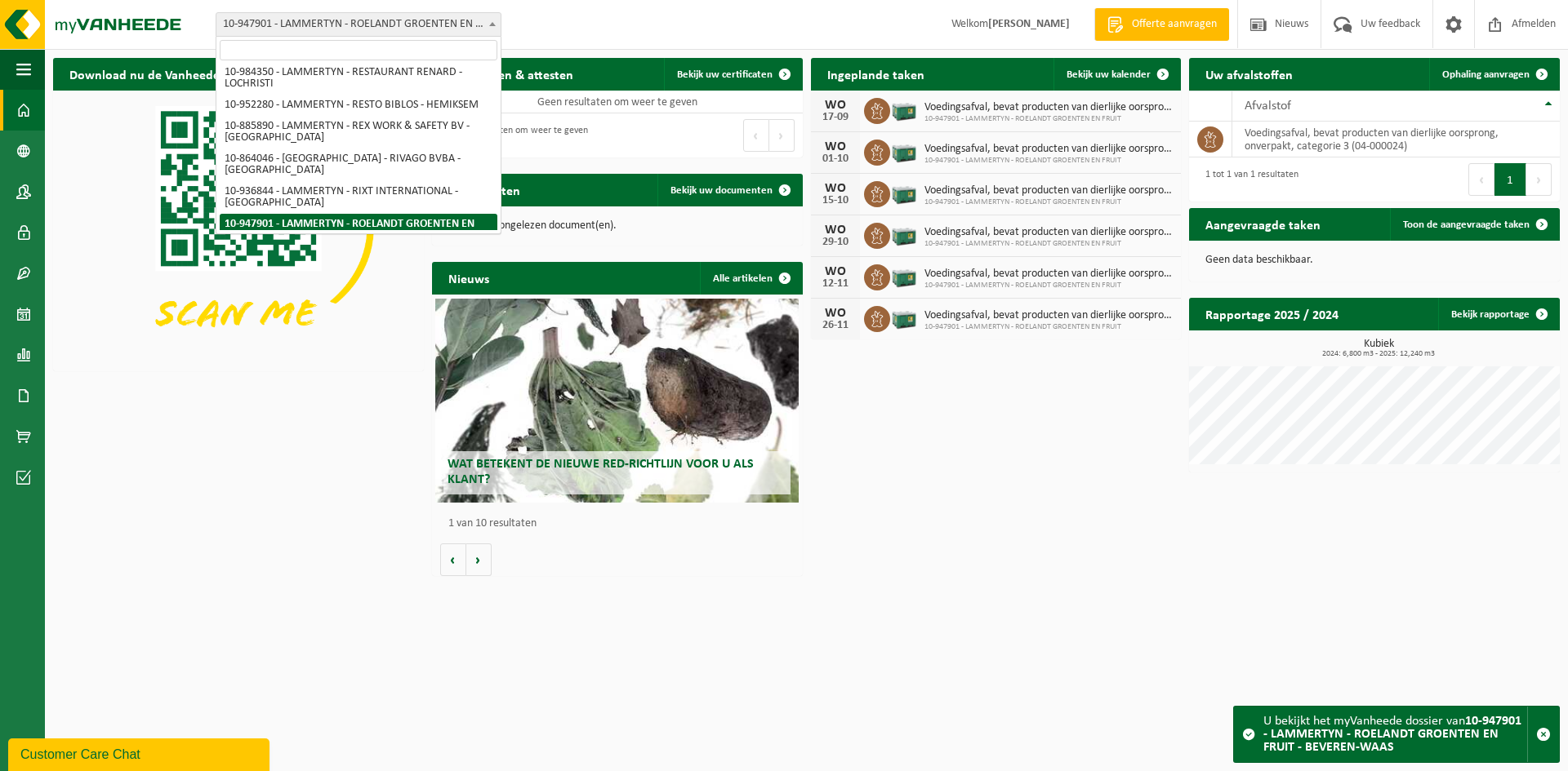
type input "China"
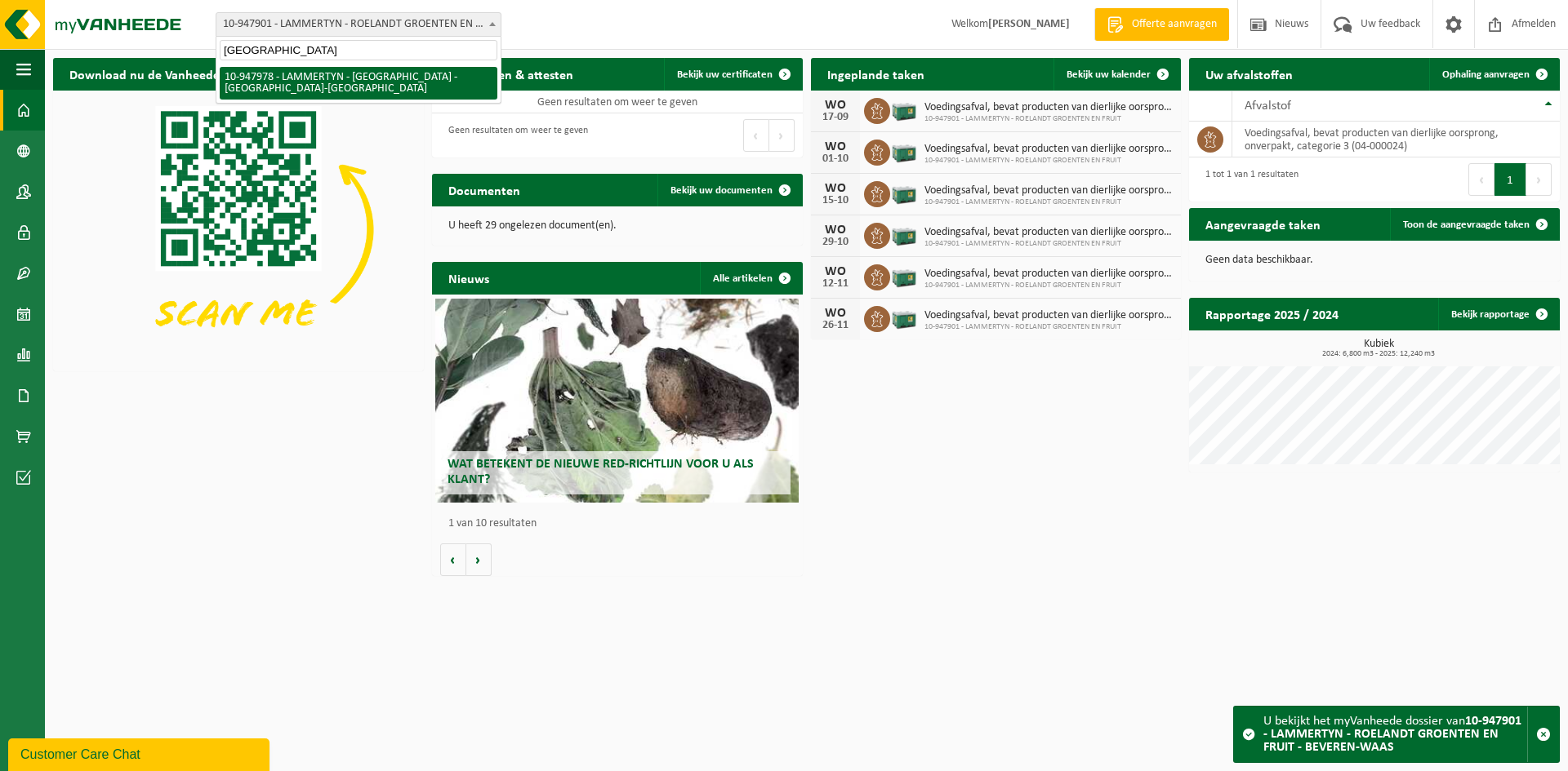
scroll to position [0, 0]
select select "142463"
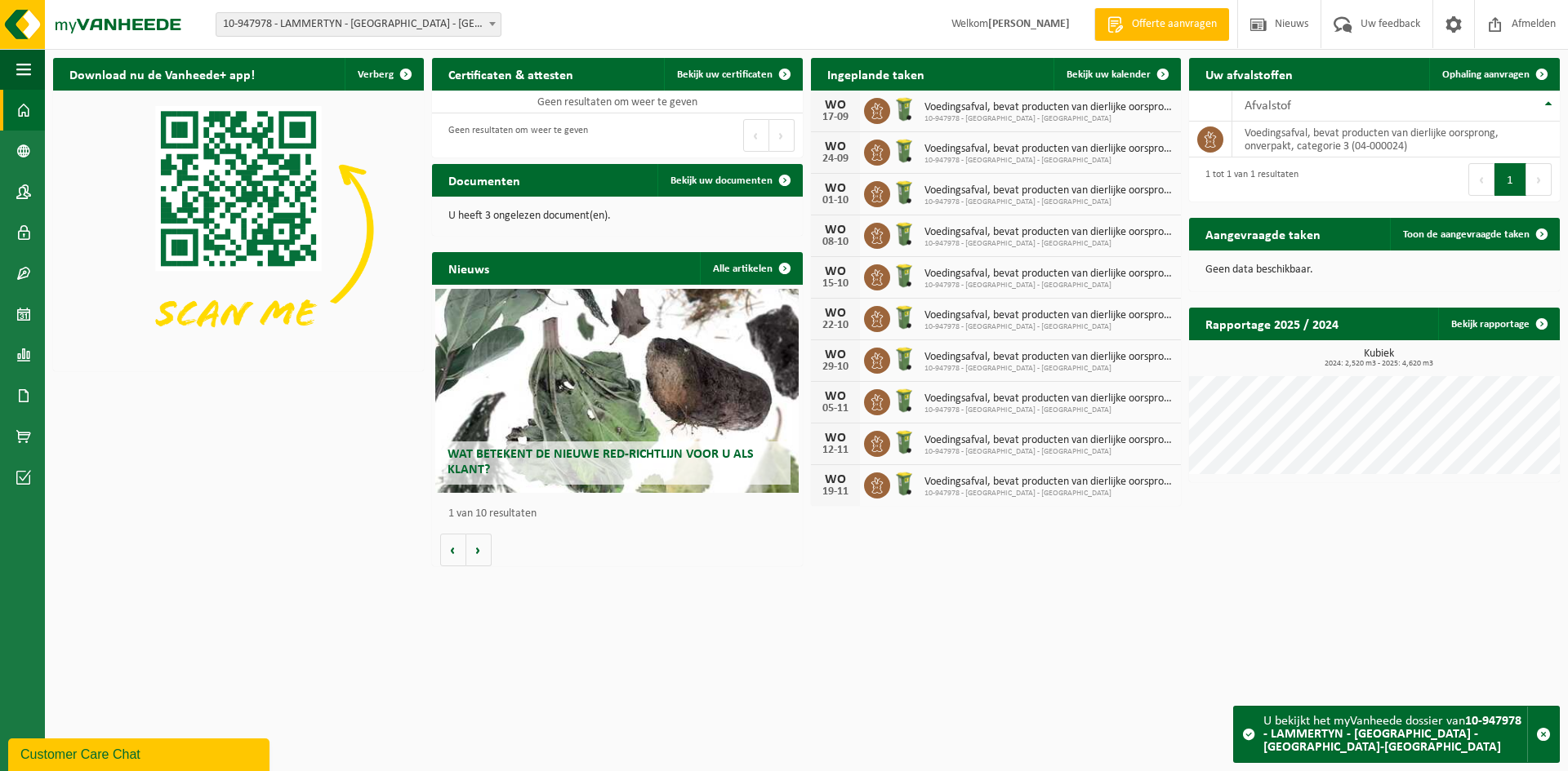
click at [323, 37] on div "Vestiging: 10-691042 - [DOMAIN_NAME] - BEVEREN-WAAS 10-933485 - ???[DOMAIN_NAME…" at bounding box center [784, 24] width 1568 height 49
click at [322, 29] on span "10-947978 - LAMMERTYN - [GEOGRAPHIC_DATA] - [GEOGRAPHIC_DATA]-[GEOGRAPHIC_DATA]" at bounding box center [359, 24] width 284 height 23
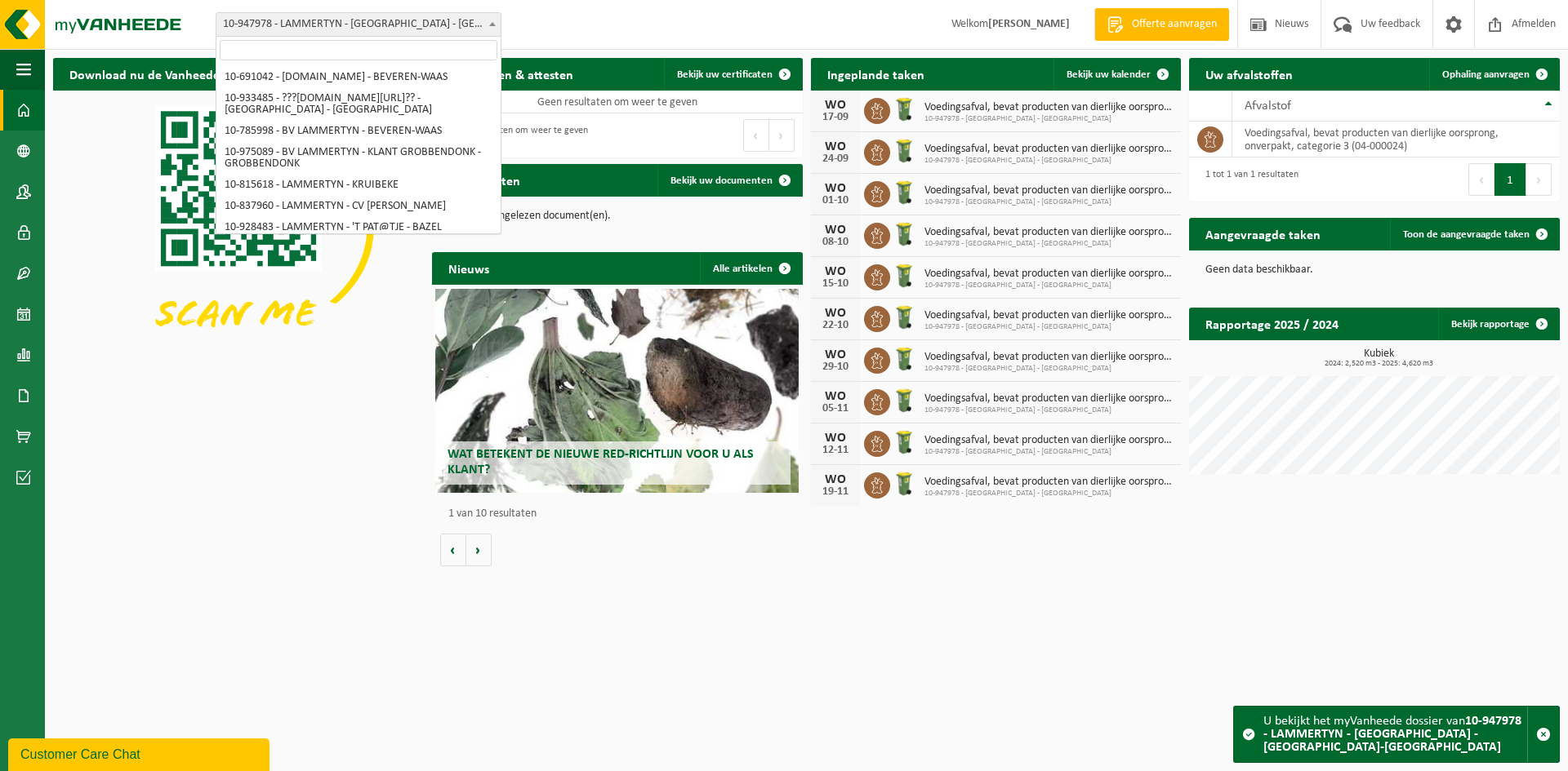
scroll to position [1479, 0]
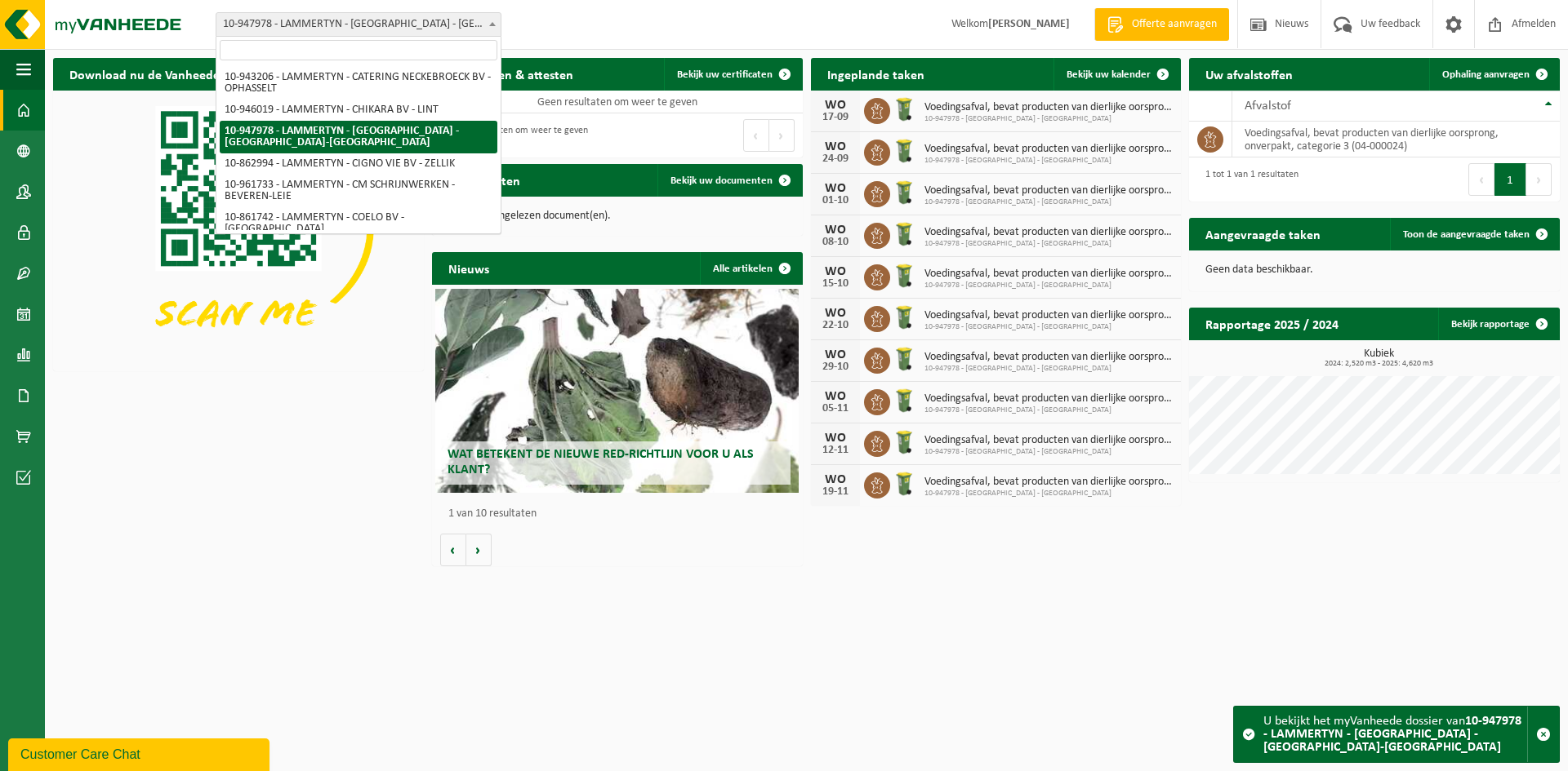
type input "A&F Catering"
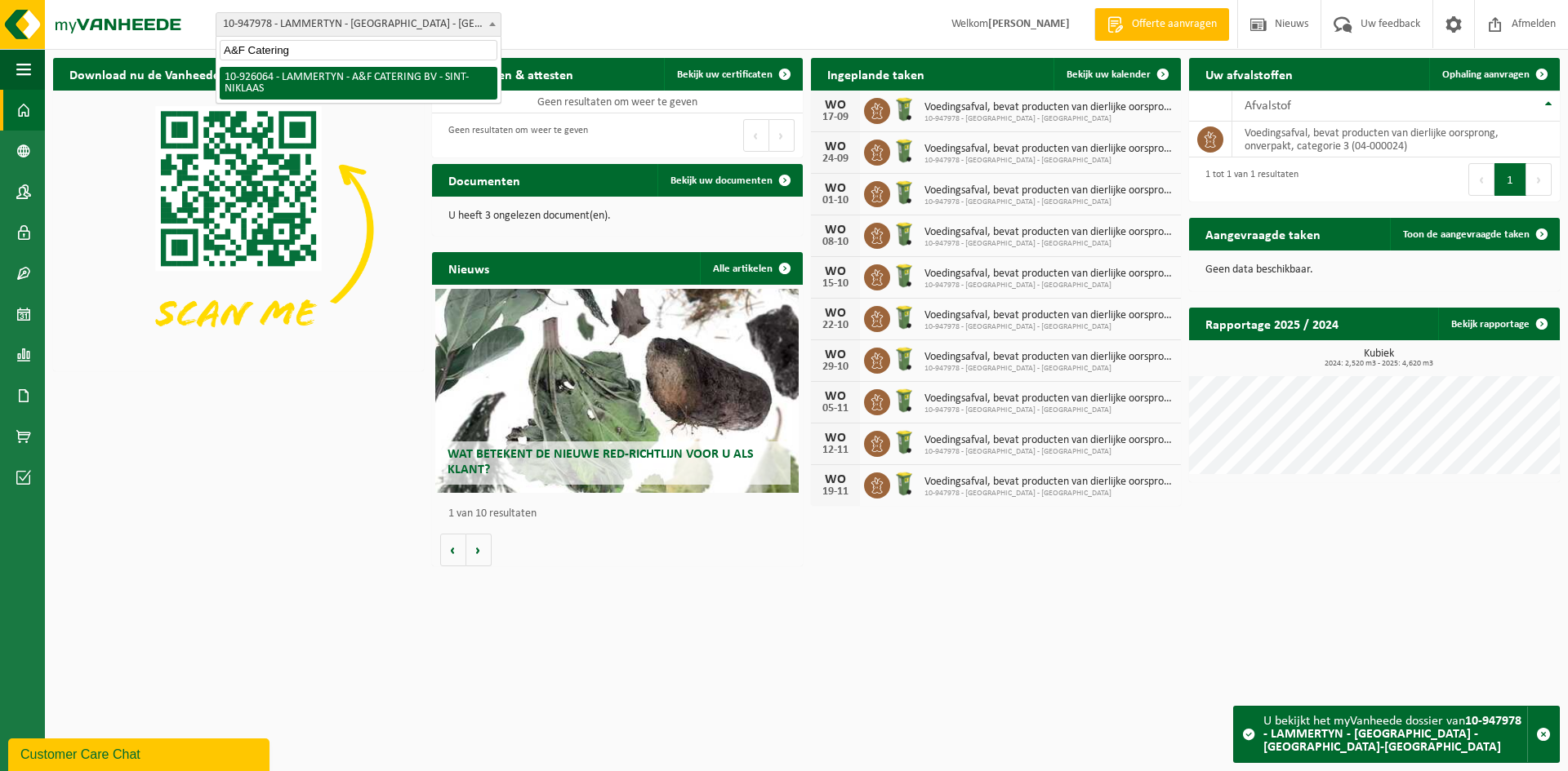
scroll to position [0, 0]
select select "132199"
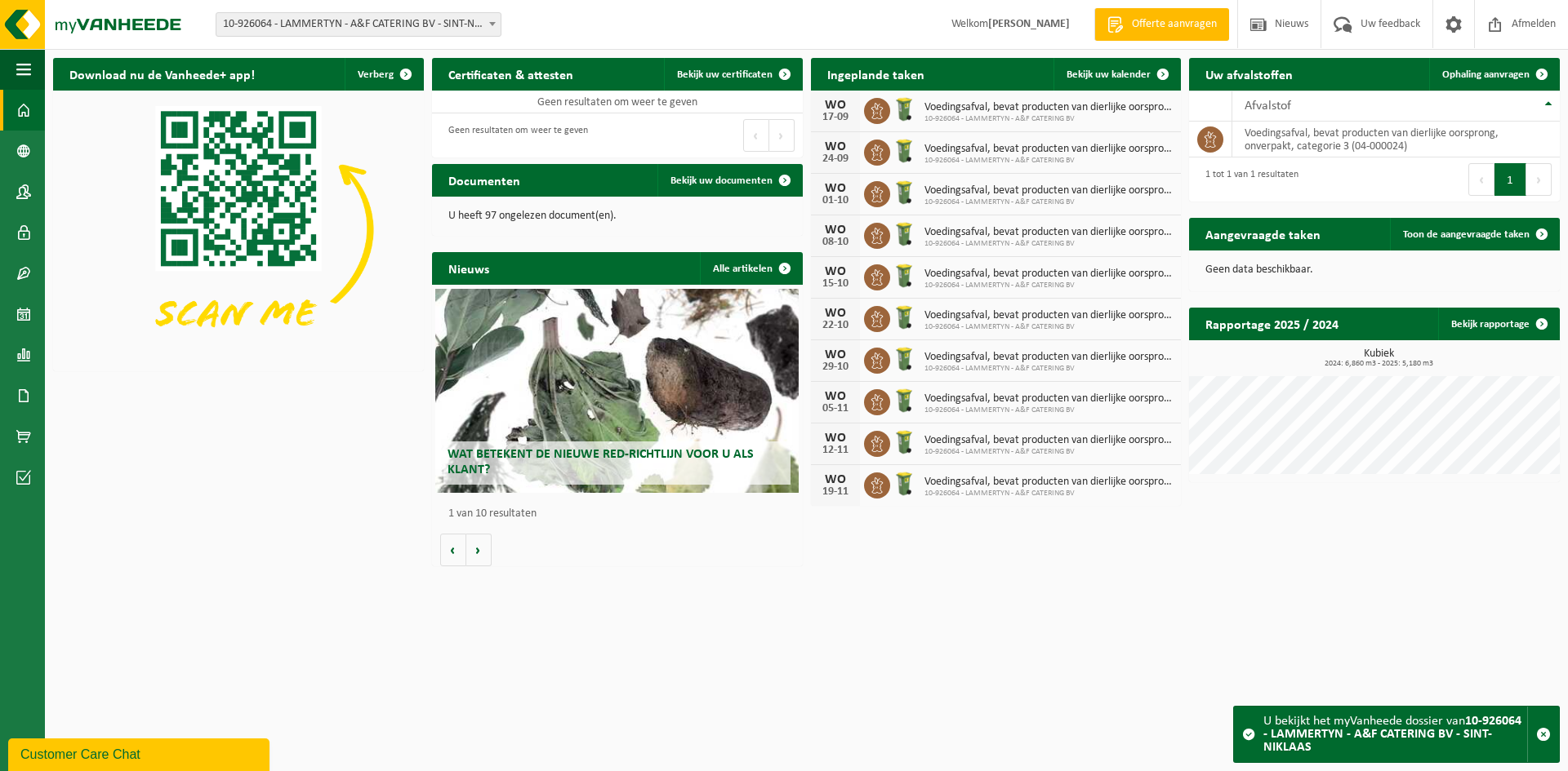
click at [425, 17] on span "10-926064 - LAMMERTYN - A&F CATERING BV - SINT-NIKLAAS" at bounding box center [359, 24] width 284 height 23
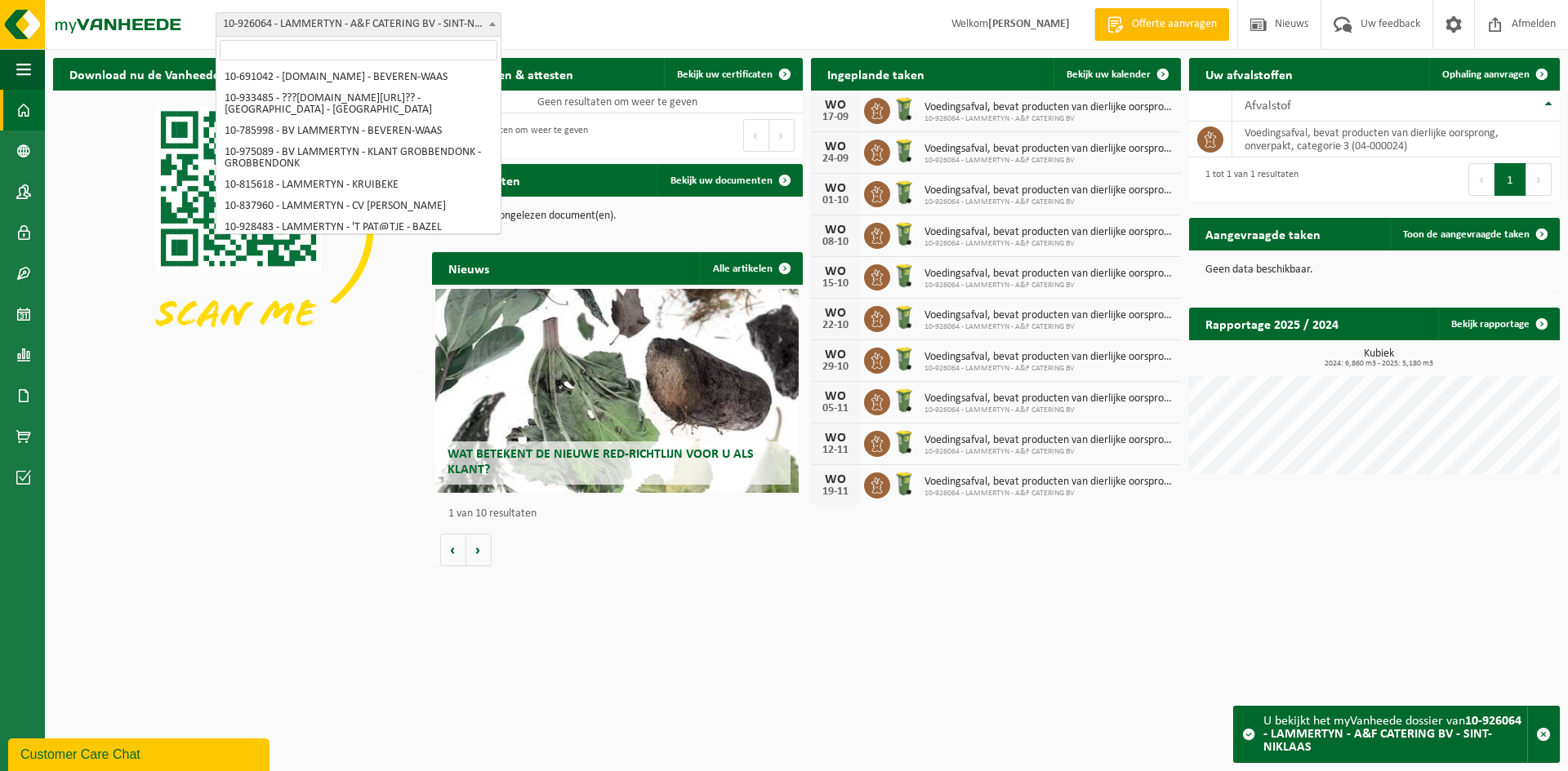
scroll to position [192, 0]
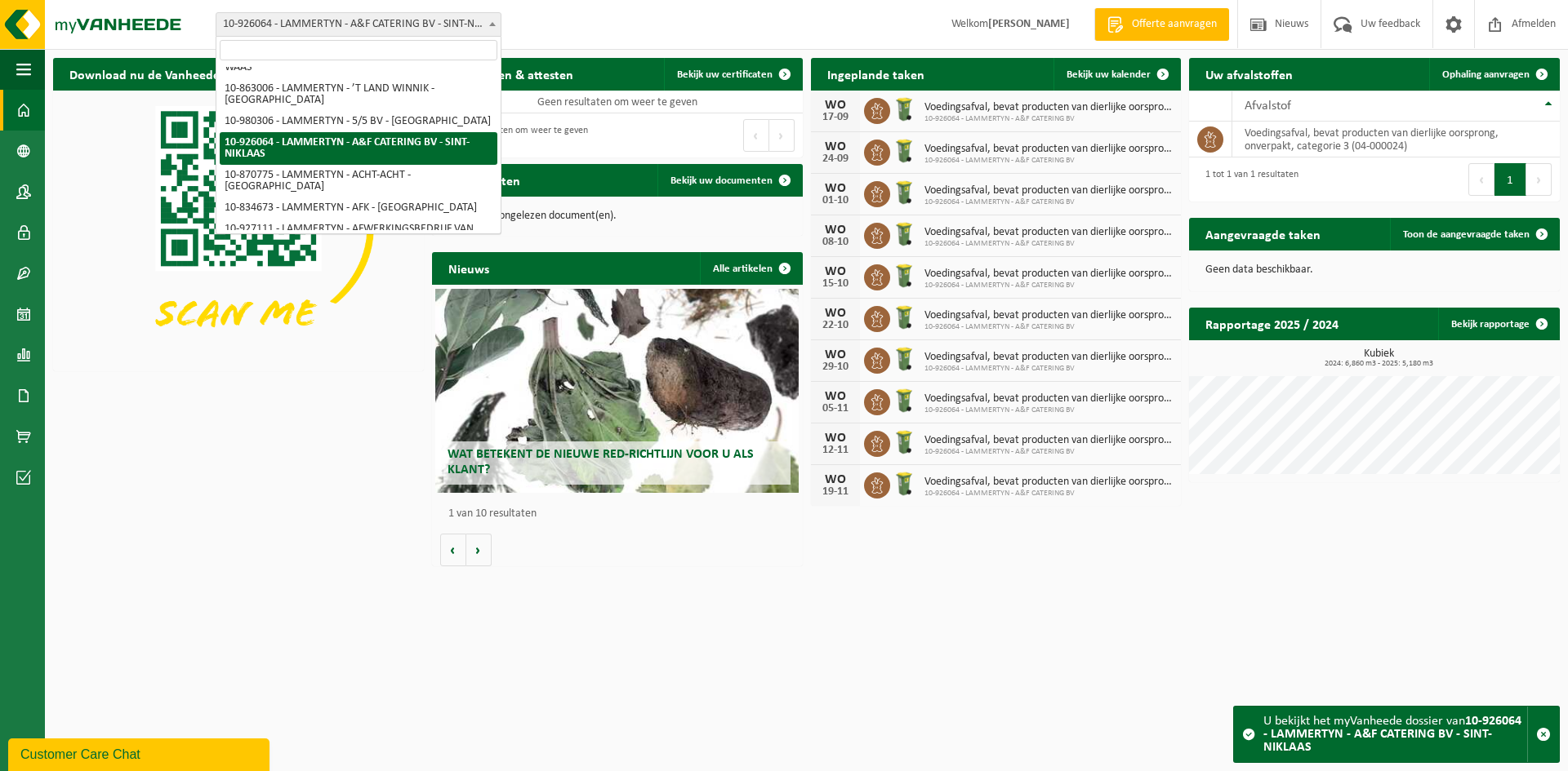
type input "Hermes"
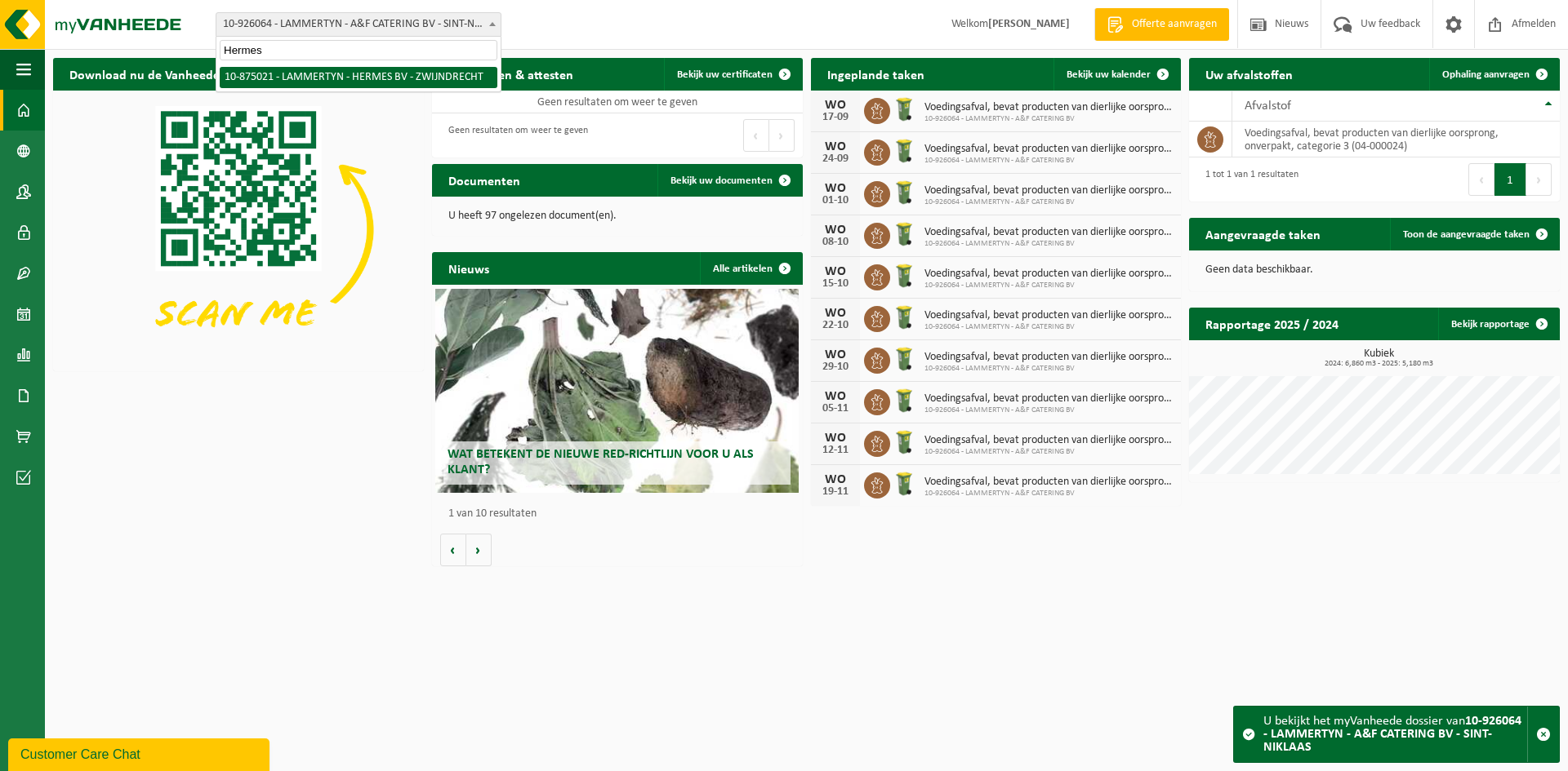
select select "106899"
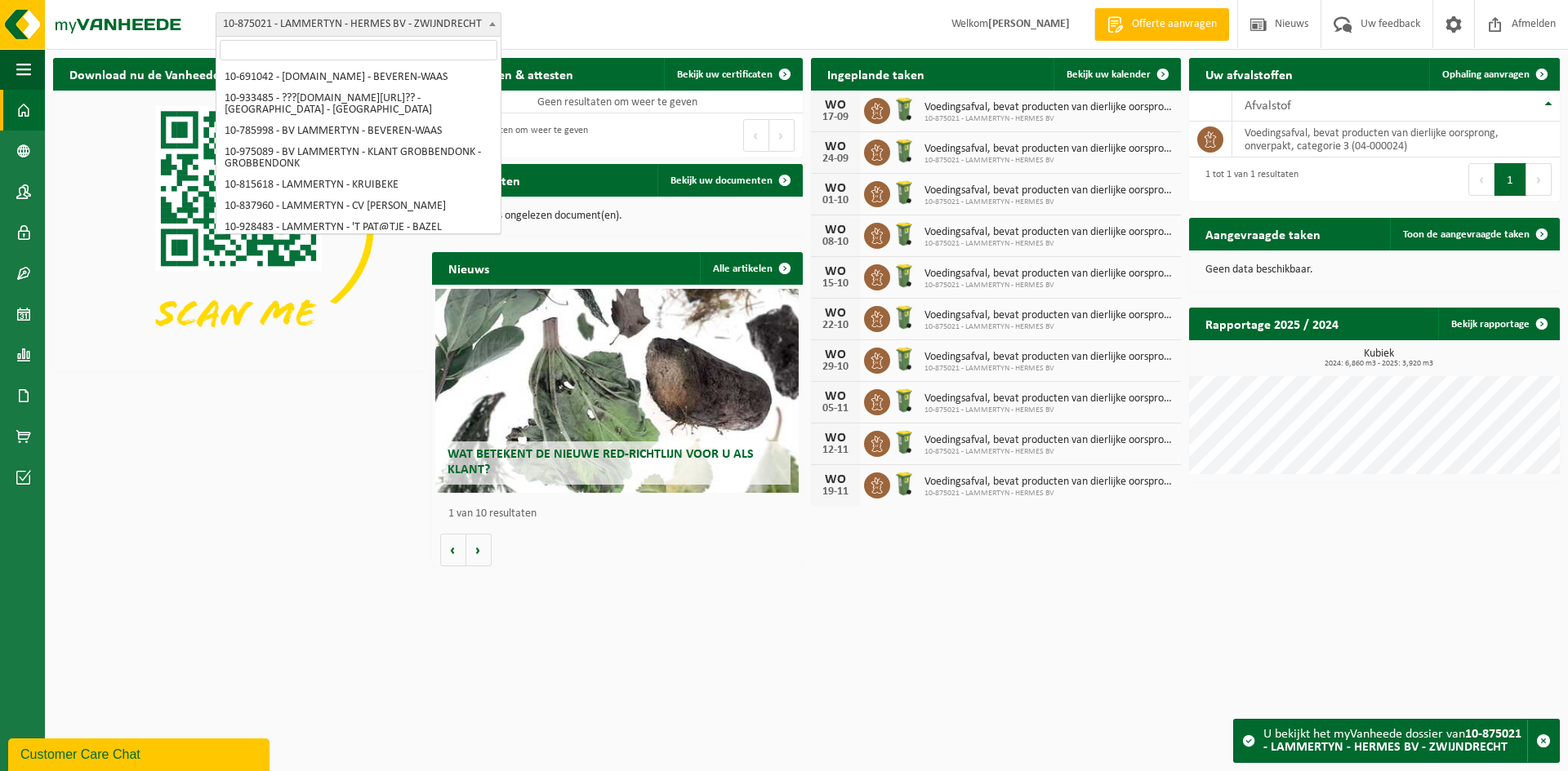
click at [432, 31] on span "10-875021 - LAMMERTYN - HERMES BV - ZWIJNDRECHT" at bounding box center [359, 24] width 284 height 23
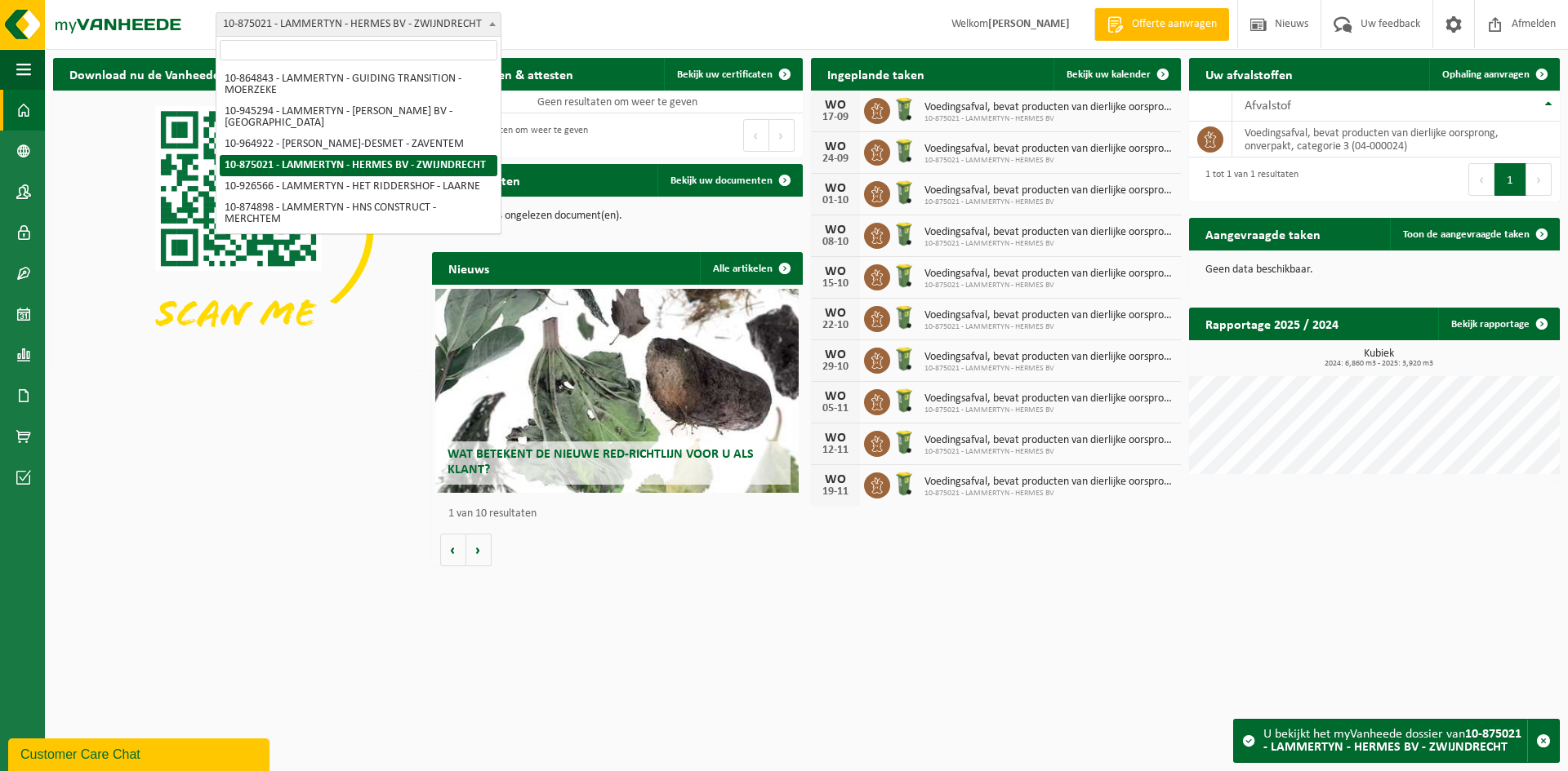
type input "Lozen"
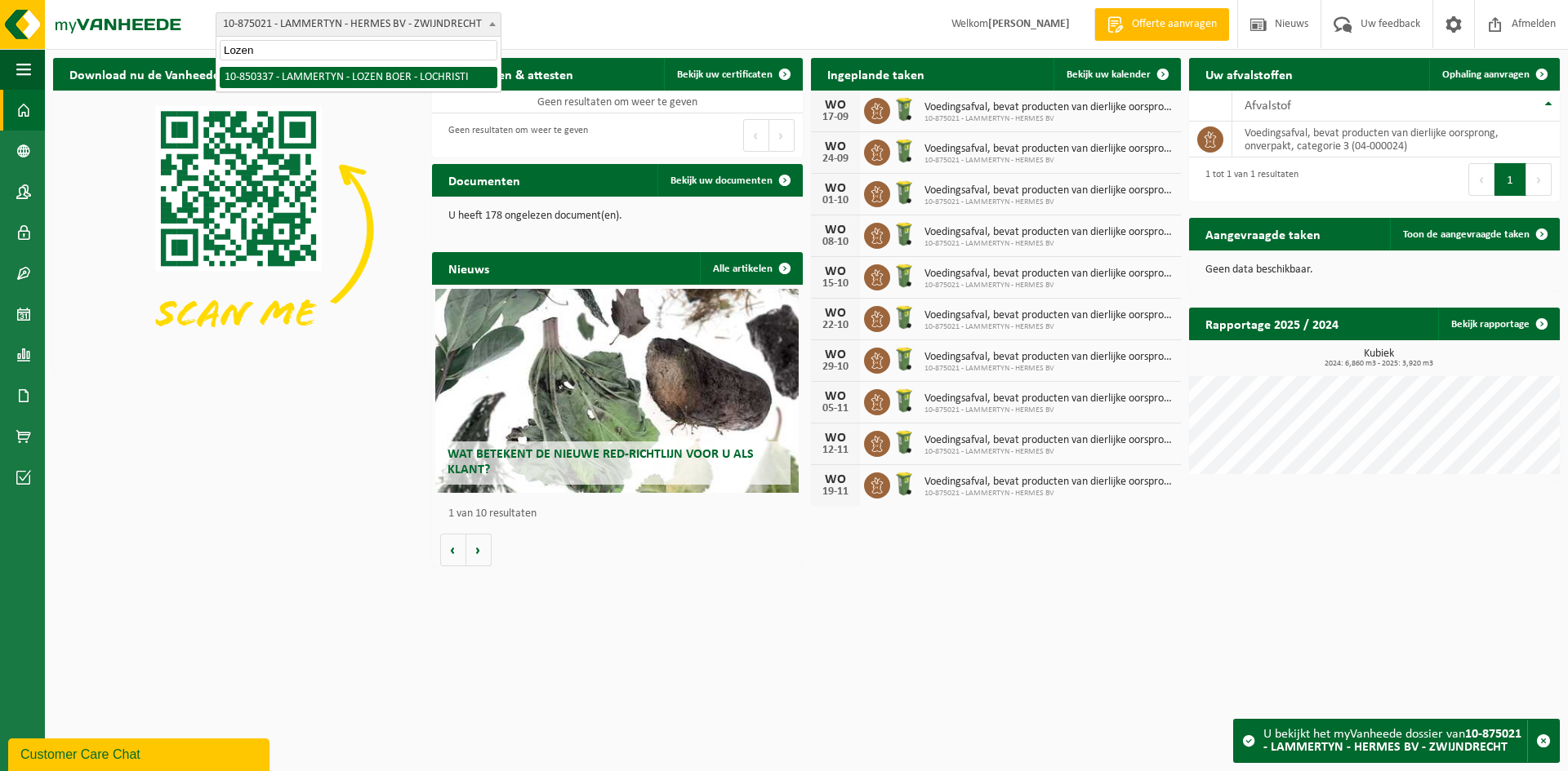
scroll to position [0, 0]
select select "96267"
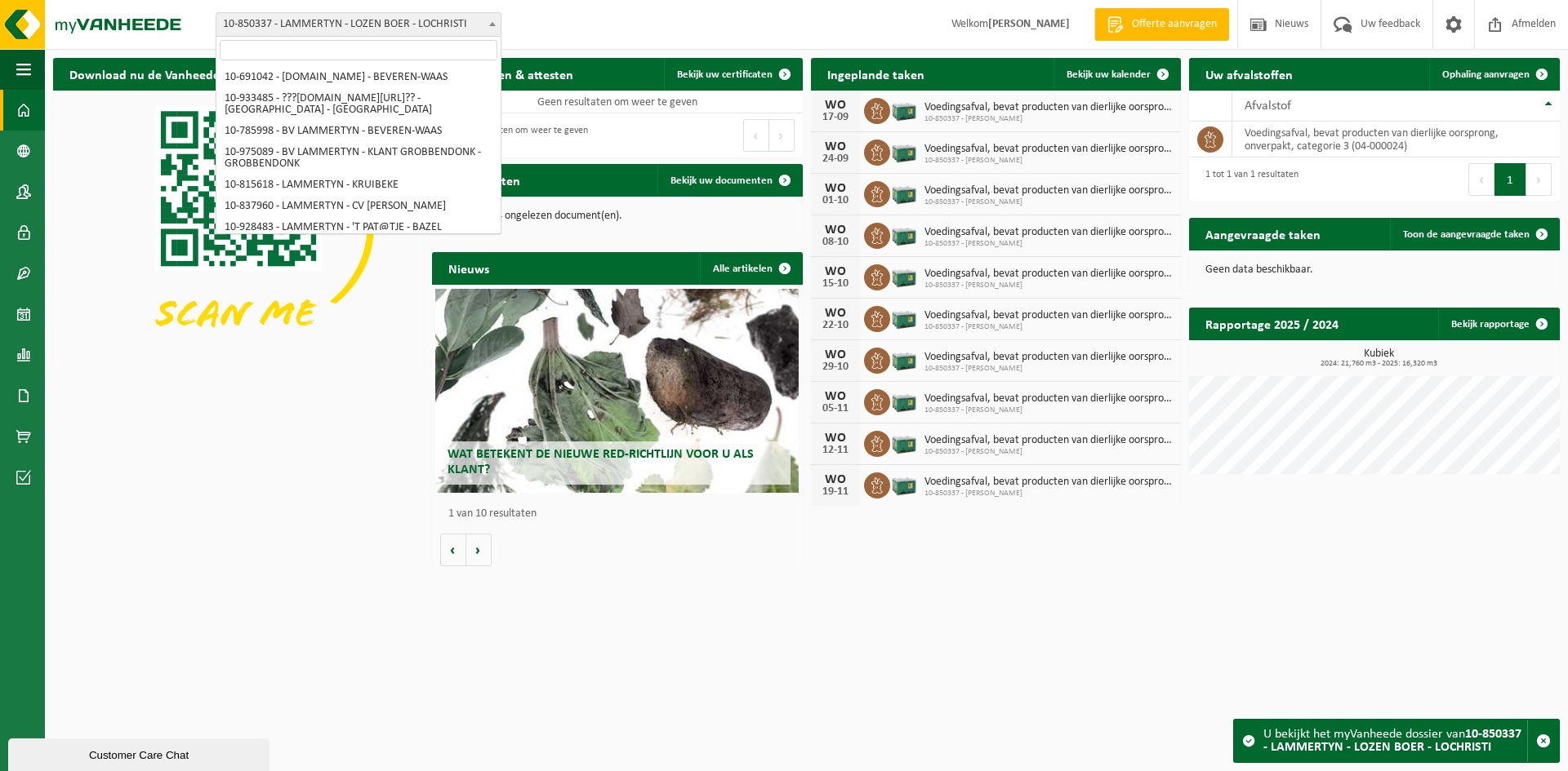
click at [349, 30] on span "10-850337 - LAMMERTYN - LOZEN BOER - LOCHRISTI" at bounding box center [359, 24] width 284 height 23
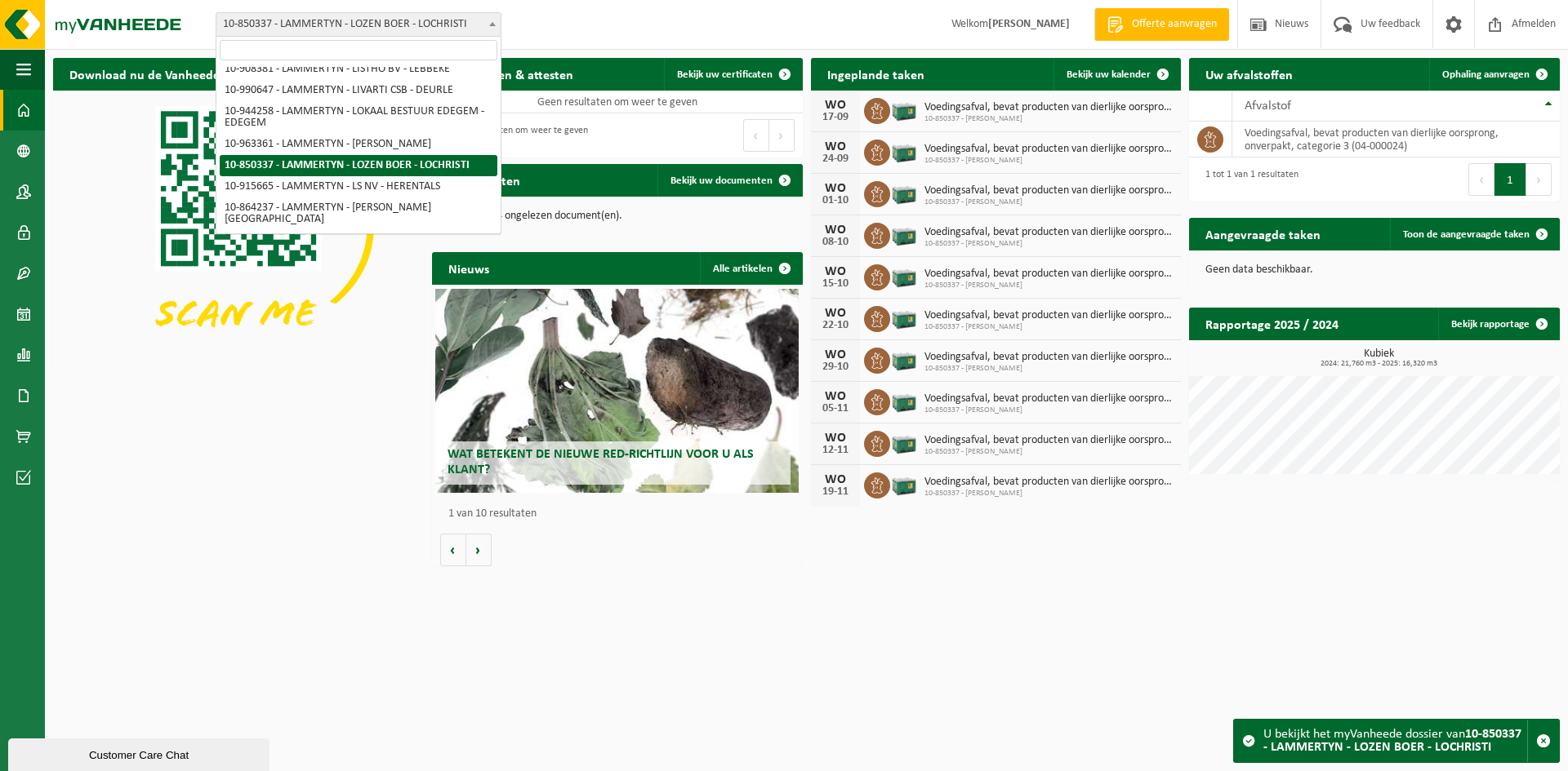
type input "Soep"
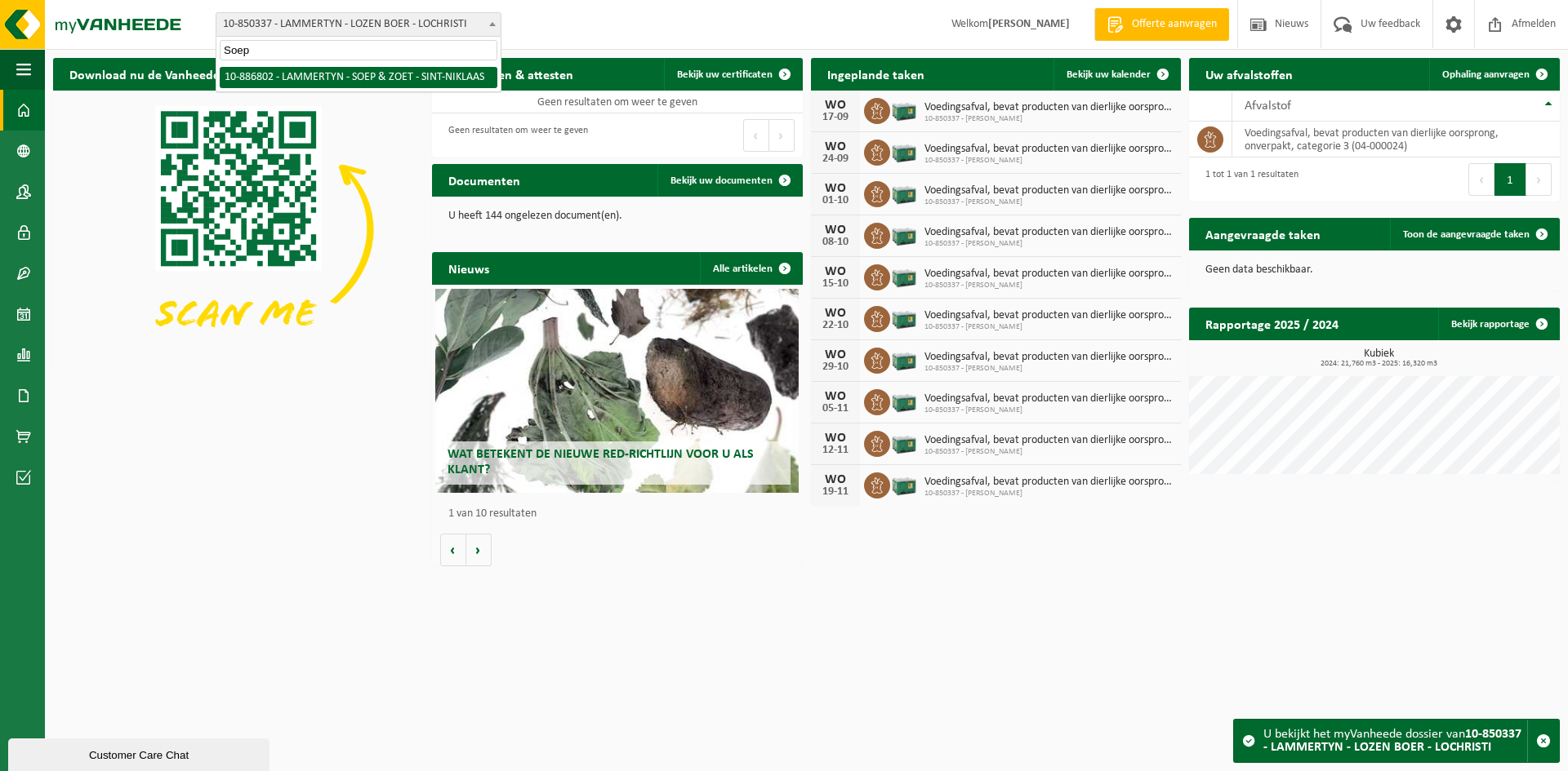
select select "112837"
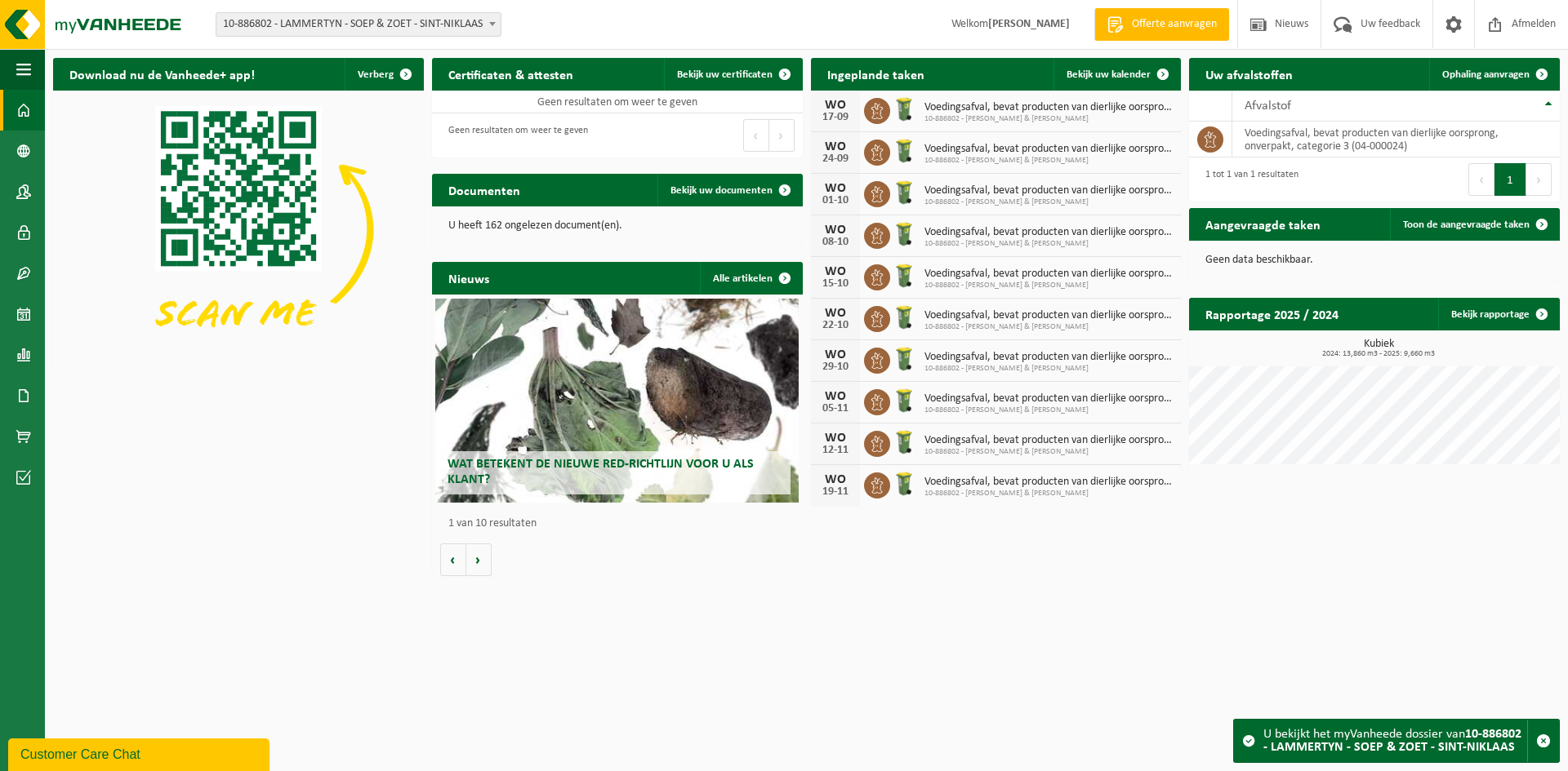
click at [359, 24] on span "10-886802 - LAMMERTYN - SOEP & ZOET - SINT-NIKLAAS" at bounding box center [359, 24] width 284 height 23
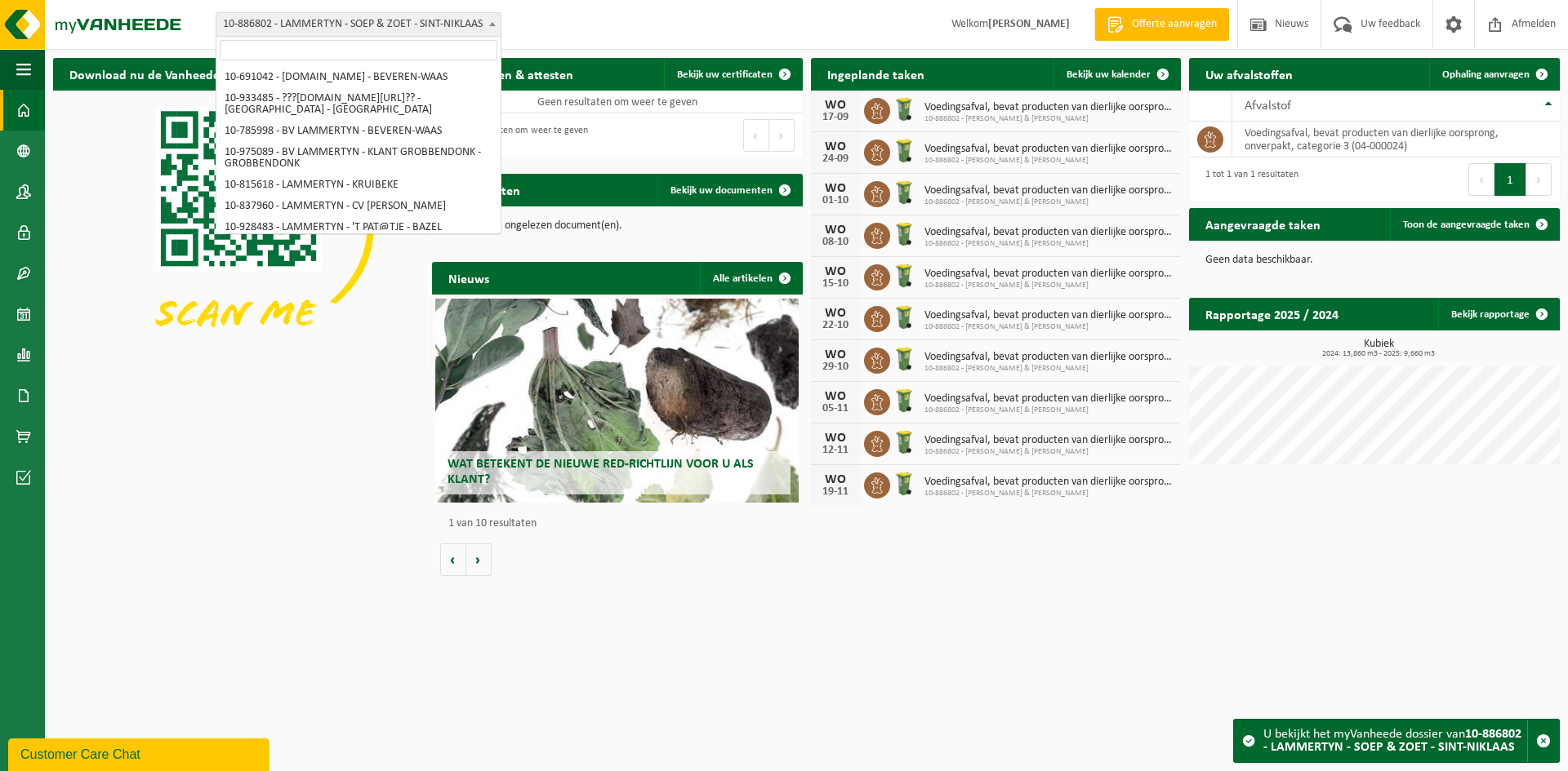
type input "Soep"
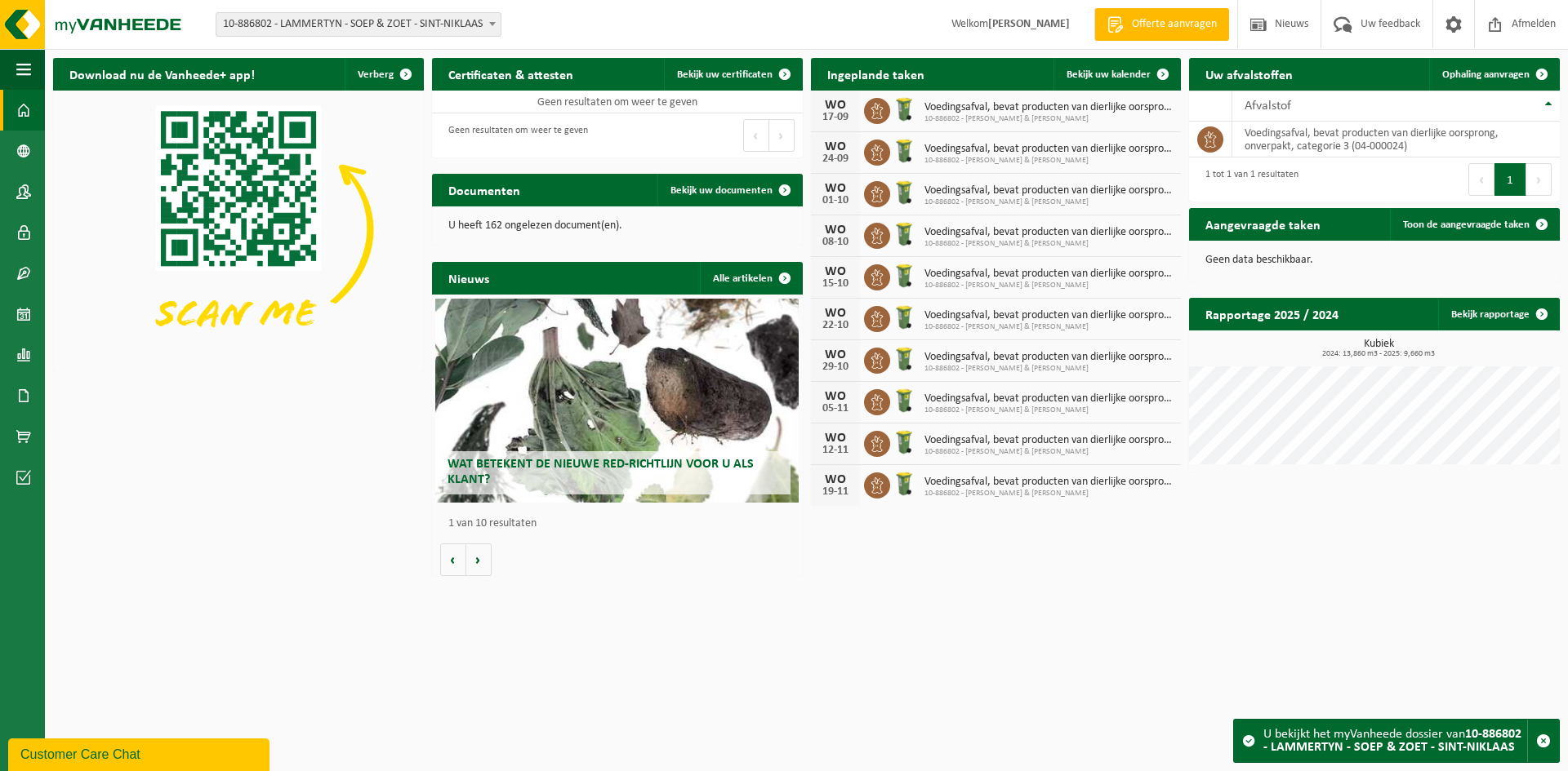
click at [304, 36] on div "Vestiging: 10-691042 - [DOMAIN_NAME] - BEVEREN-WAAS 10-933485 - ???[DOMAIN_NAME…" at bounding box center [784, 24] width 1568 height 49
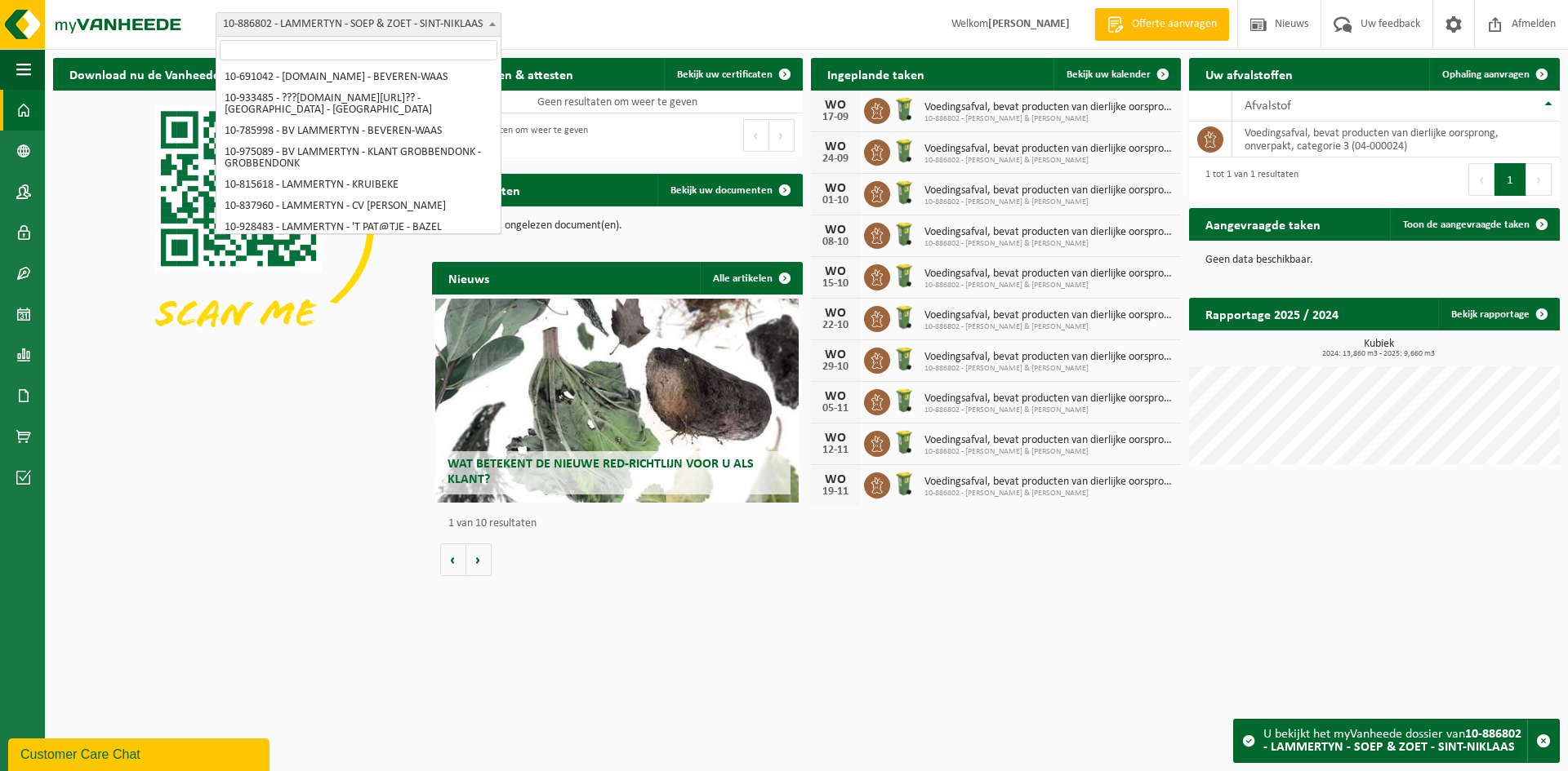
click at [304, 36] on span "10-886802 - LAMMERTYN - SOEP & ZOET - SINT-NIKLAAS" at bounding box center [359, 24] width 286 height 24
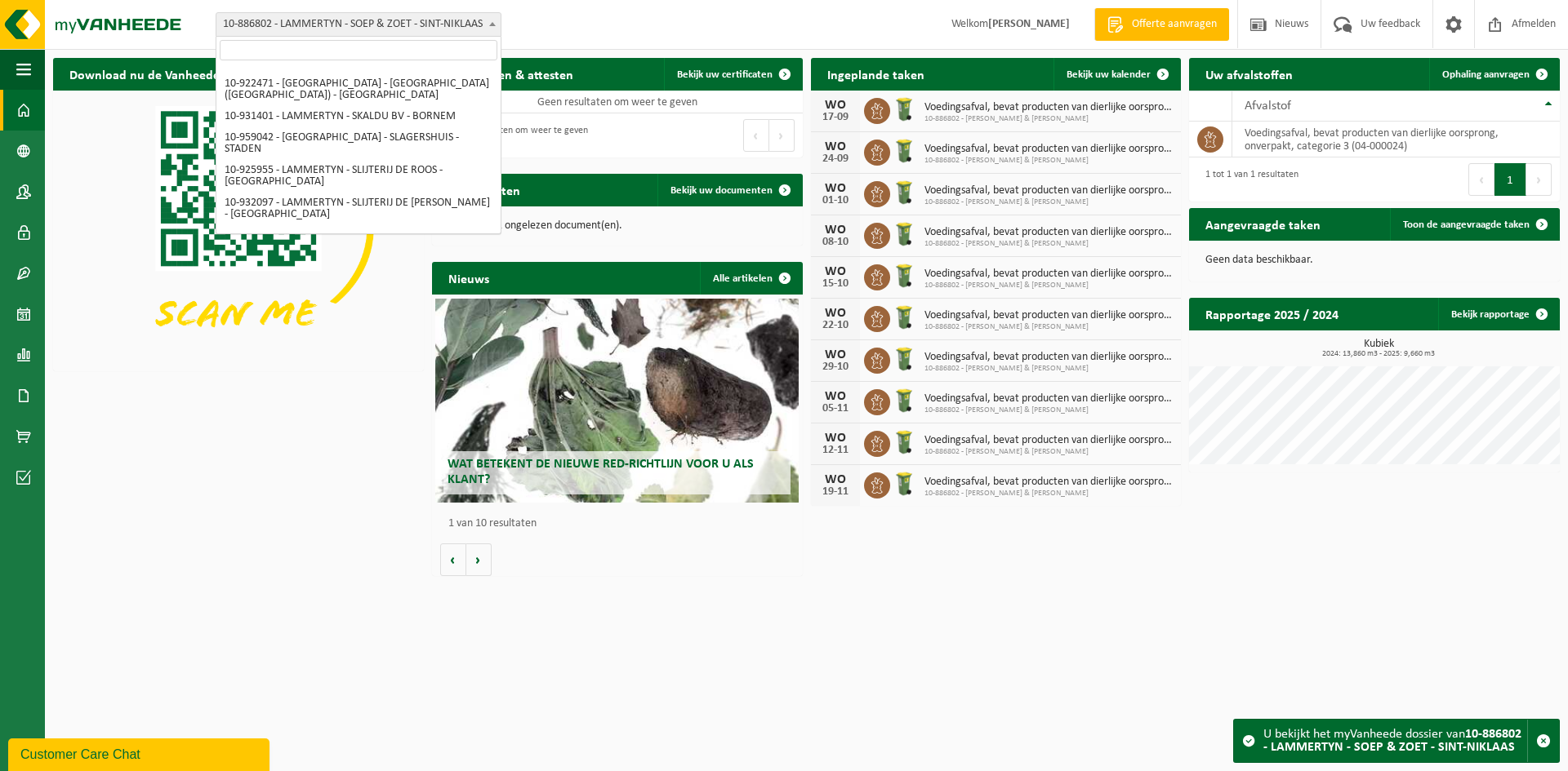
type input "Theo"
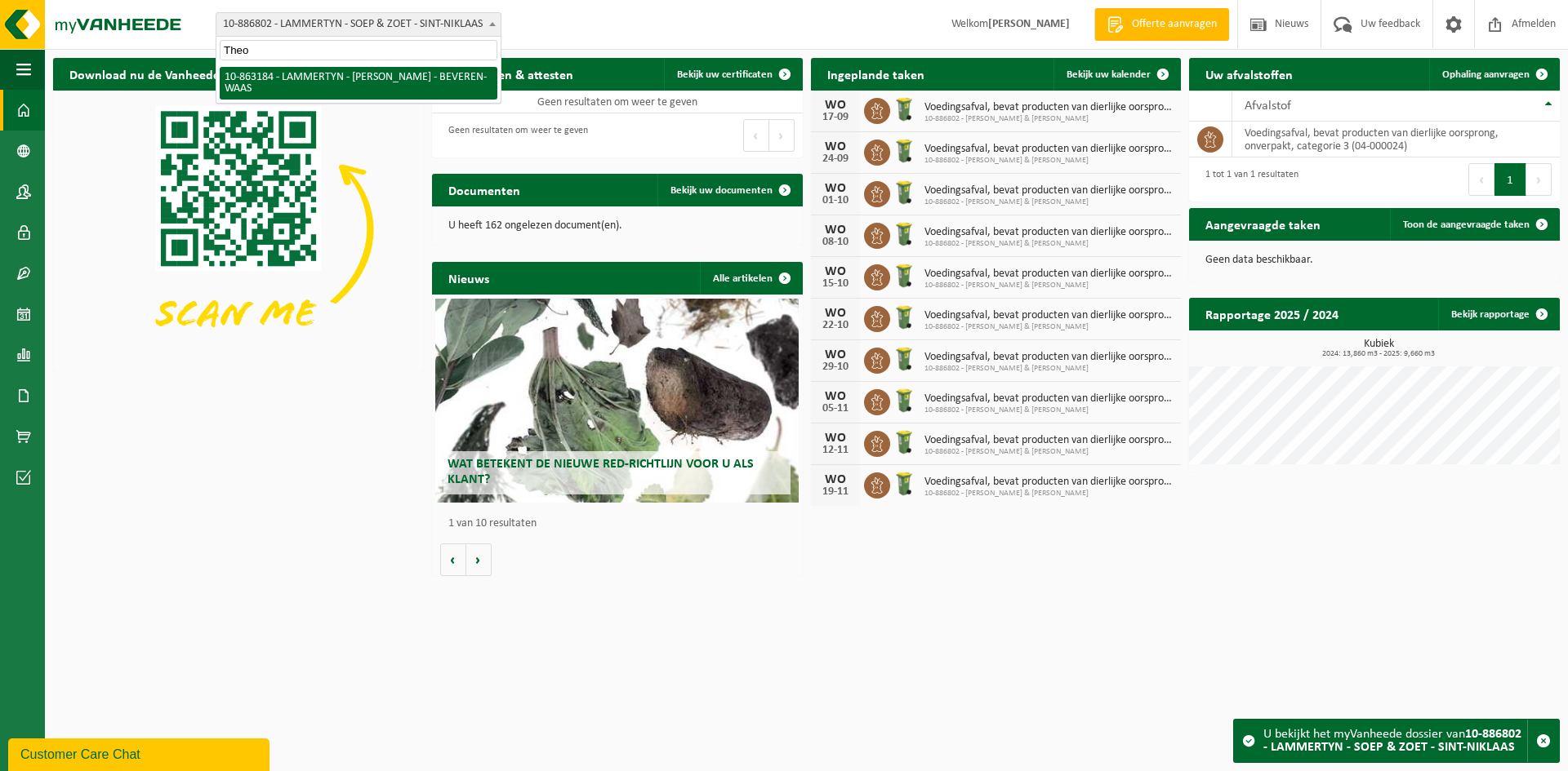
select select "101317"
